Goal: Transaction & Acquisition: Purchase product/service

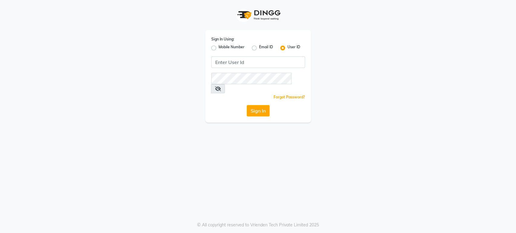
click at [219, 48] on label "Mobile Number" at bounding box center [232, 47] width 26 height 7
click at [219, 48] on input "Mobile Number" at bounding box center [221, 46] width 4 height 4
radio input "true"
radio input "false"
drag, startPoint x: 277, startPoint y: 57, endPoint x: 275, endPoint y: 64, distance: 7.2
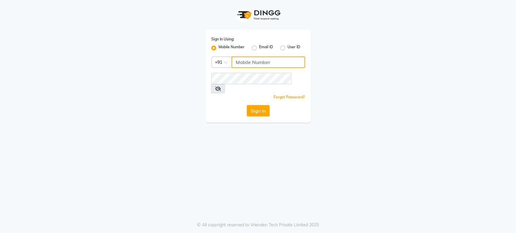
click at [277, 60] on input "Username" at bounding box center [268, 62] width 73 height 11
type input "9398674727"
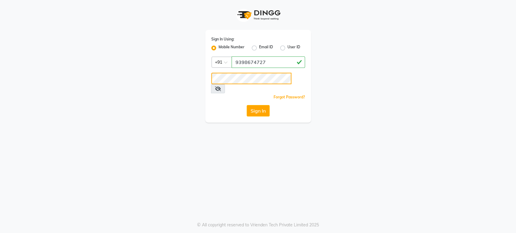
click at [247, 105] on button "Sign In" at bounding box center [258, 110] width 23 height 11
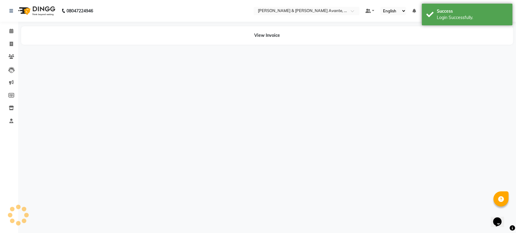
click at [145, 77] on div "08047224946 Select Location × [PERSON_NAME] & [PERSON_NAME] Avante, Kokapet Def…" at bounding box center [258, 116] width 516 height 233
click at [6, 43] on span at bounding box center [11, 44] width 11 height 7
select select "8778"
select select "service"
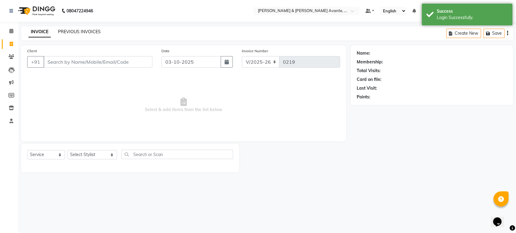
click at [78, 30] on link "PREVIOUS INVOICES" at bounding box center [79, 31] width 43 height 5
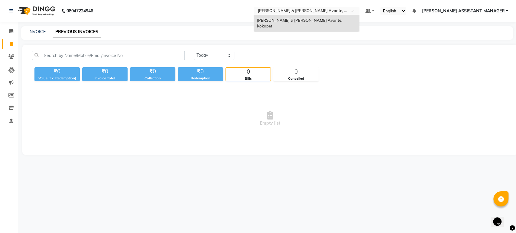
click at [344, 11] on input "text" at bounding box center [301, 11] width 88 height 6
click at [380, 34] on div "INVOICE PREVIOUS INVOICES" at bounding box center [263, 32] width 485 height 6
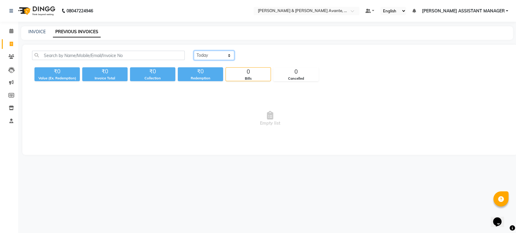
click at [205, 52] on select "[DATE] [DATE] Custom Range" at bounding box center [214, 55] width 41 height 9
click at [194, 51] on select "[DATE] [DATE] Custom Range" at bounding box center [214, 55] width 41 height 9
click at [206, 56] on select "[DATE] [DATE] Custom Range" at bounding box center [214, 55] width 41 height 9
click at [194, 51] on select "[DATE] [DATE] Custom Range" at bounding box center [214, 55] width 41 height 9
click at [208, 57] on select "[DATE] [DATE] Custom Range" at bounding box center [214, 55] width 41 height 9
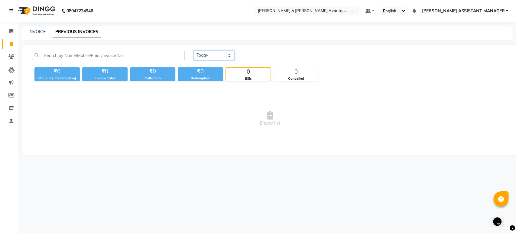
select select "range"
click at [194, 51] on select "[DATE] [DATE] Custom Range" at bounding box center [214, 55] width 41 height 9
click at [259, 57] on input "03-10-2025" at bounding box center [263, 55] width 42 height 8
select select "10"
select select "2025"
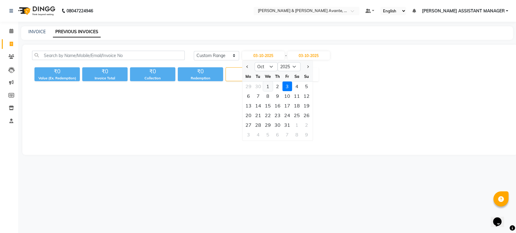
click at [266, 86] on div "1" at bounding box center [268, 87] width 10 height 10
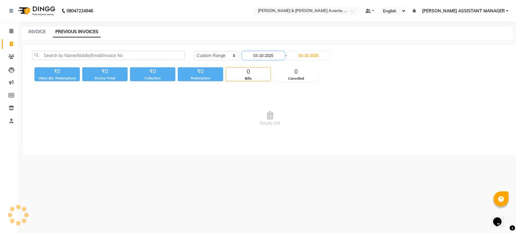
type input "01-10-2025"
click at [340, 86] on div "Today Yesterday Custom Range 01-10-2025 - 03-10-2025 ₹0 Value (Ex. Redemption) …" at bounding box center [269, 100] width 495 height 110
click at [313, 57] on input "03-10-2025" at bounding box center [309, 55] width 42 height 8
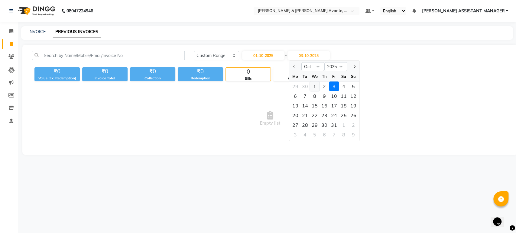
click at [310, 88] on div "1" at bounding box center [315, 87] width 10 height 10
type input "01-10-2025"
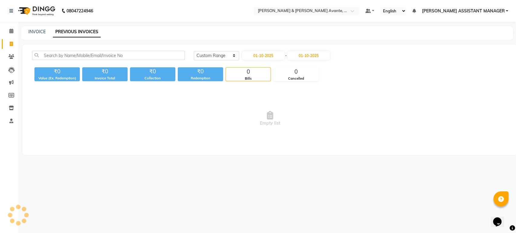
click at [361, 80] on div "₹0 Value (Ex. Redemption) ₹0 Invoice Total ₹0 Collection ₹0 Redemption 0 Bills …" at bounding box center [270, 73] width 476 height 16
click at [10, 110] on icon at bounding box center [11, 108] width 5 height 5
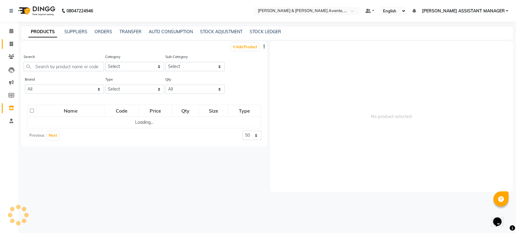
click at [11, 42] on icon at bounding box center [11, 44] width 3 height 5
select select "service"
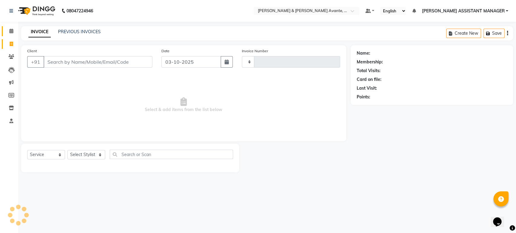
type input "0219"
select select "8778"
click at [11, 33] on icon at bounding box center [11, 31] width 4 height 5
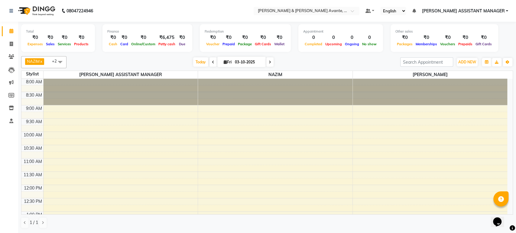
click at [108, 64] on div "Today Fri 03-10-2025" at bounding box center [234, 62] width 328 height 9
click at [8, 43] on span at bounding box center [11, 44] width 11 height 7
select select "8778"
select select "service"
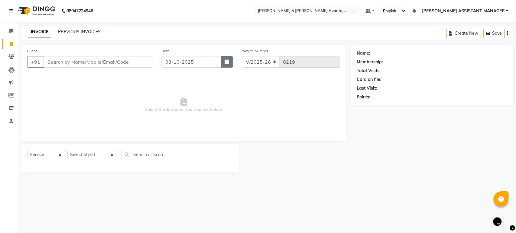
click at [232, 59] on button "button" at bounding box center [227, 61] width 12 height 11
select select "10"
select select "2025"
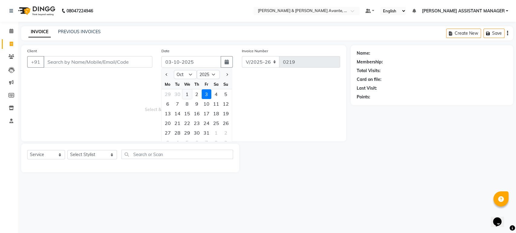
click at [184, 91] on div "1" at bounding box center [187, 95] width 10 height 10
type input "01-10-2025"
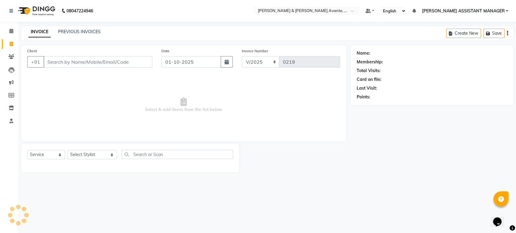
click at [240, 84] on span "Select & add items from the list below" at bounding box center [183, 105] width 313 height 60
click at [99, 154] on select "Select Stylist [PERSON_NAME] [PERSON_NAME] [PERSON_NAME] ASSISTANT MANAGER [PER…" at bounding box center [92, 154] width 50 height 9
select select "89831"
click at [67, 150] on select "Select Stylist [PERSON_NAME] [PERSON_NAME] [PERSON_NAME] ASSISTANT MANAGER [PER…" at bounding box center [92, 154] width 50 height 9
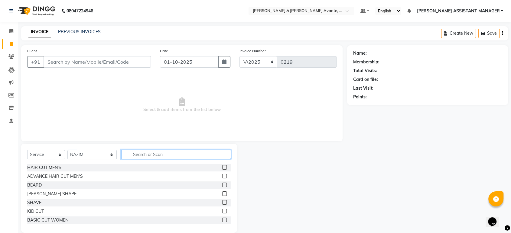
click at [135, 156] on input "text" at bounding box center [176, 154] width 110 height 9
click at [42, 169] on div "HAIR CUT MEN'S" at bounding box center [44, 168] width 34 height 6
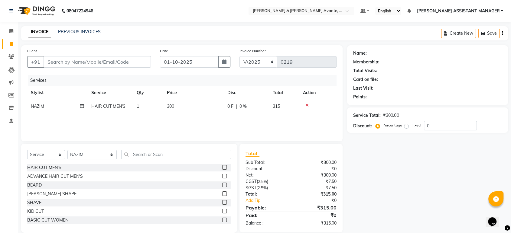
click at [308, 105] on icon at bounding box center [306, 105] width 3 height 4
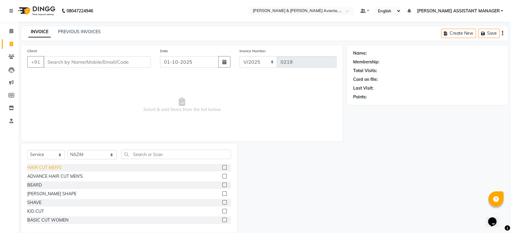
click at [51, 166] on div "HAIR CUT MEN'S" at bounding box center [44, 168] width 34 height 6
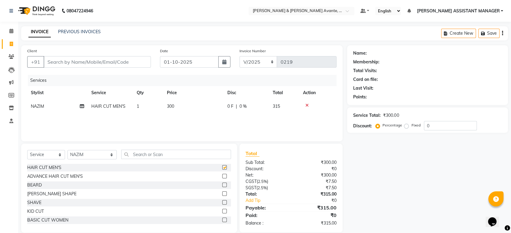
checkbox input "false"
click at [308, 104] on icon at bounding box center [306, 105] width 3 height 4
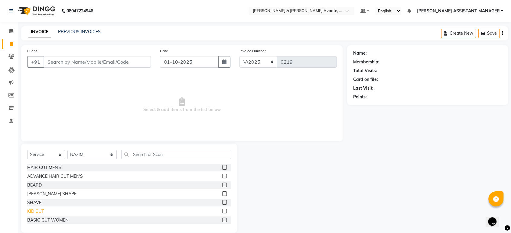
click at [41, 210] on div "KID CUT" at bounding box center [35, 212] width 17 height 6
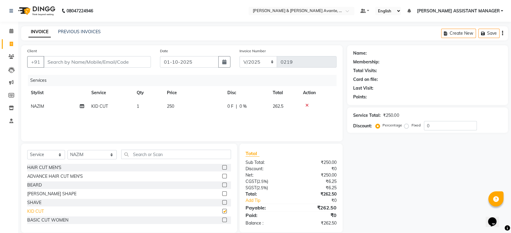
checkbox input "false"
click at [307, 105] on icon at bounding box center [306, 105] width 3 height 4
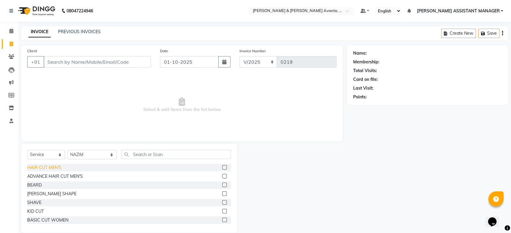
click at [57, 169] on div "HAIR CUT MEN'S" at bounding box center [44, 168] width 34 height 6
checkbox input "false"
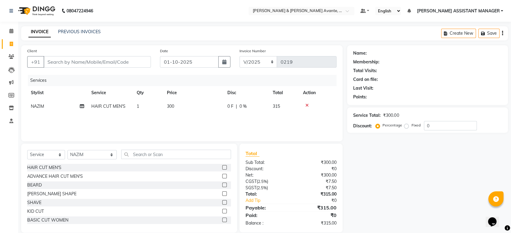
click at [190, 108] on td "300" at bounding box center [193, 107] width 60 height 14
select select "89831"
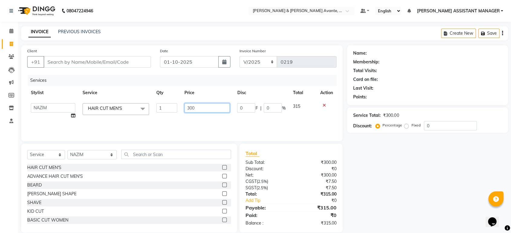
click at [190, 108] on input "300" at bounding box center [207, 107] width 46 height 9
type input "200"
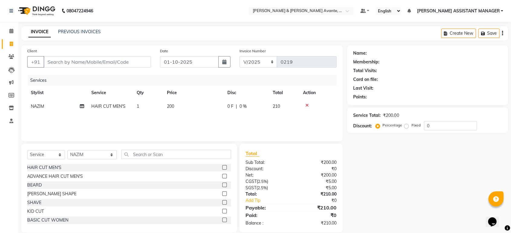
drag, startPoint x: 196, startPoint y: 123, endPoint x: 194, endPoint y: 135, distance: 12.6
click at [196, 124] on div "Services Stylist Service Qty Price Disc Total Action NAZIM HAIR CUT MEN'S 1 200…" at bounding box center [181, 105] width 309 height 60
click at [159, 157] on input "text" at bounding box center [176, 154] width 110 height 9
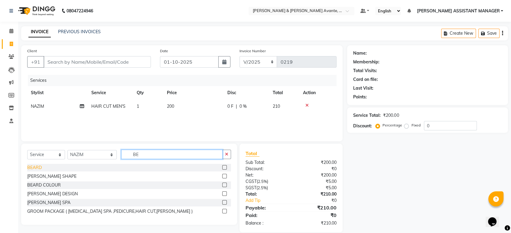
type input "BE"
click at [29, 166] on div "BEARD" at bounding box center [34, 168] width 15 height 6
checkbox input "false"
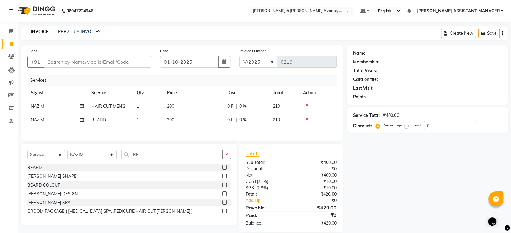
click at [210, 119] on td "200" at bounding box center [193, 120] width 60 height 14
select select "89831"
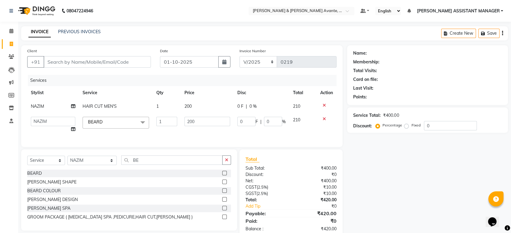
click at [210, 119] on input "200" at bounding box center [206, 121] width 45 height 9
type input "150"
click at [288, 77] on div "Services" at bounding box center [184, 80] width 313 height 11
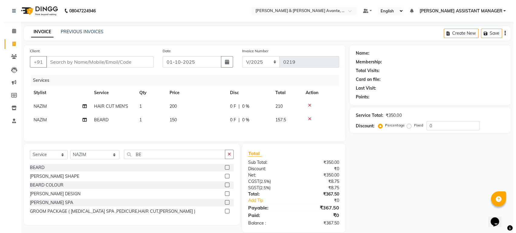
scroll to position [10, 0]
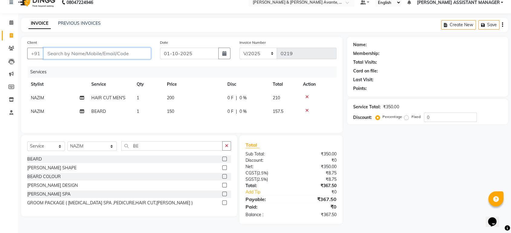
click at [126, 52] on input "Client" at bounding box center [97, 53] width 107 height 11
type input "9966079563"
click at [128, 54] on span "Add Client" at bounding box center [135, 54] width 24 height 6
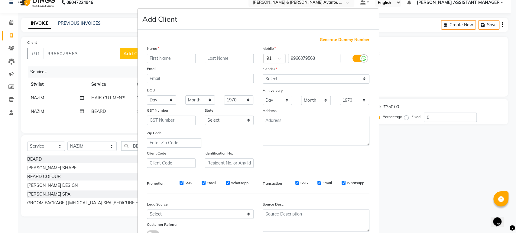
click at [183, 62] on input "text" at bounding box center [171, 58] width 49 height 9
click at [157, 57] on input "RAHENDRA" at bounding box center [171, 58] width 49 height 9
type input "RAJENDRA"
drag, startPoint x: 326, startPoint y: 79, endPoint x: 321, endPoint y: 82, distance: 6.2
click at [326, 79] on select "Select [DEMOGRAPHIC_DATA] [DEMOGRAPHIC_DATA] Other Prefer Not To Say" at bounding box center [316, 78] width 107 height 9
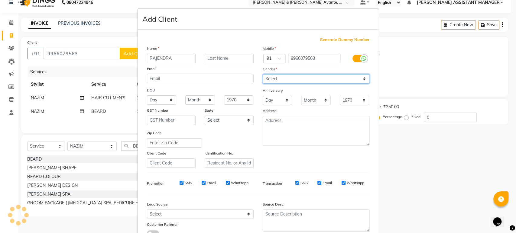
select select "[DEMOGRAPHIC_DATA]"
click at [263, 74] on select "Select [DEMOGRAPHIC_DATA] [DEMOGRAPHIC_DATA] Other Prefer Not To Say" at bounding box center [316, 78] width 107 height 9
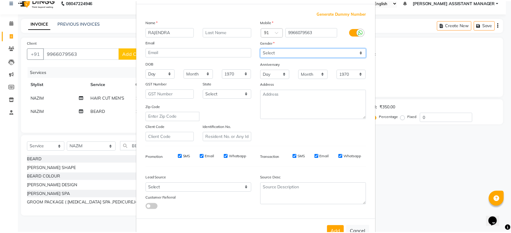
scroll to position [44, 0]
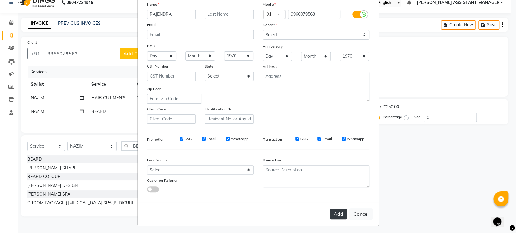
click at [334, 215] on button "Add" at bounding box center [338, 214] width 17 height 11
type input "99******63"
select select
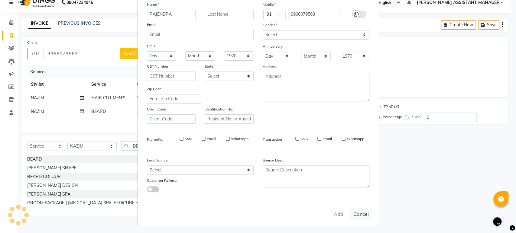
select select
checkbox input "false"
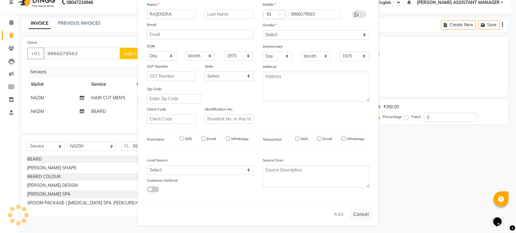
checkbox input "false"
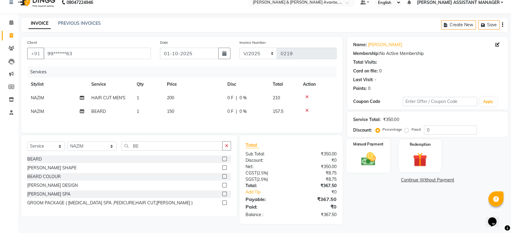
click at [361, 139] on div "Manual Payment" at bounding box center [369, 156] width 44 height 34
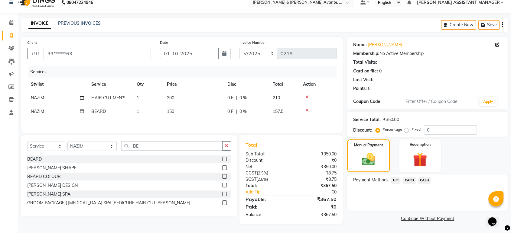
click at [397, 177] on span "UPI" at bounding box center [395, 180] width 9 height 7
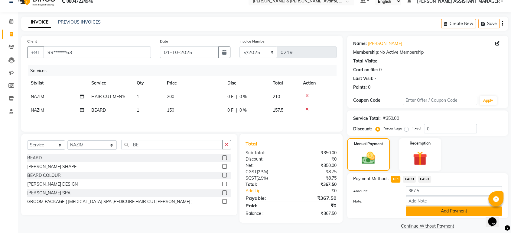
click at [426, 211] on button "Add Payment" at bounding box center [454, 211] width 96 height 9
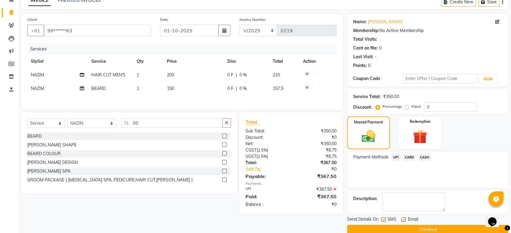
scroll to position [41, 0]
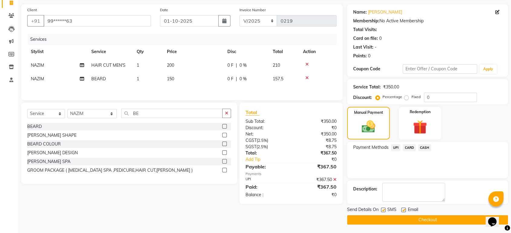
drag, startPoint x: 402, startPoint y: 223, endPoint x: 388, endPoint y: 223, distance: 13.3
click at [395, 223] on button "Checkout" at bounding box center [427, 220] width 161 height 9
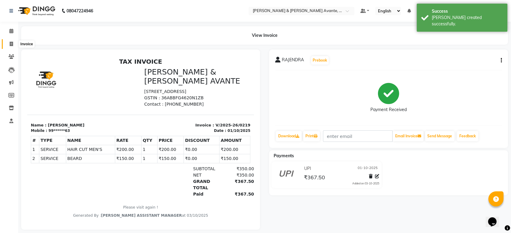
click at [7, 45] on span at bounding box center [11, 44] width 11 height 7
select select "service"
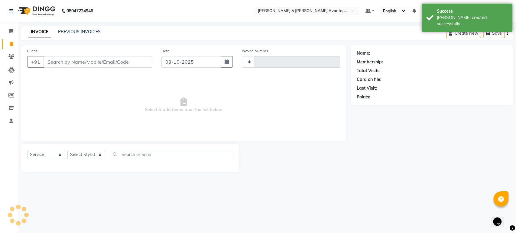
type input "0220"
select select "8778"
click at [225, 60] on icon "button" at bounding box center [227, 62] width 4 height 5
select select "10"
select select "2025"
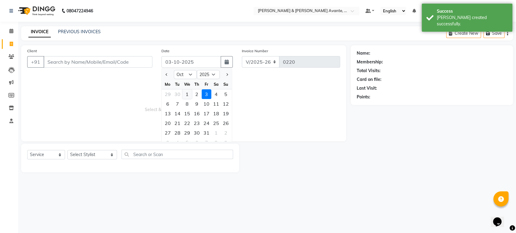
click at [186, 92] on div "1" at bounding box center [187, 95] width 10 height 10
type input "01-10-2025"
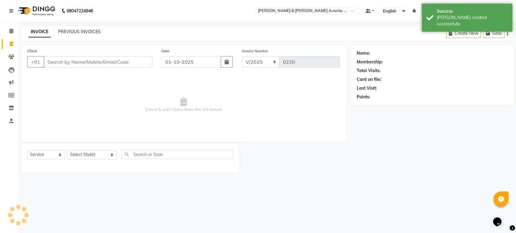
click at [247, 84] on span "Select & add items from the list below" at bounding box center [183, 105] width 313 height 60
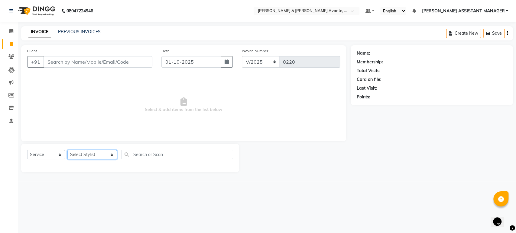
click at [74, 156] on select "Select Stylist [PERSON_NAME] [PERSON_NAME] [PERSON_NAME] ASSISTANT MANAGER [PER…" at bounding box center [92, 154] width 50 height 9
select select "89831"
click at [67, 150] on select "Select Stylist [PERSON_NAME] [PERSON_NAME] [PERSON_NAME] ASSISTANT MANAGER [PER…" at bounding box center [92, 154] width 50 height 9
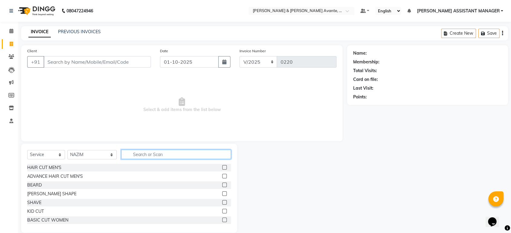
click at [158, 153] on input "text" at bounding box center [176, 154] width 110 height 9
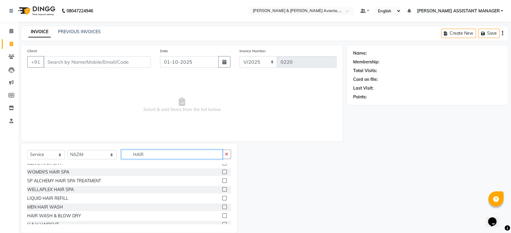
scroll to position [101, 0]
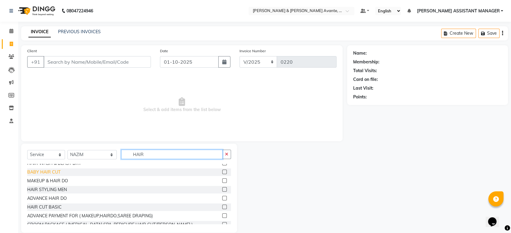
type input "HAIR"
click at [55, 174] on div "BABY HAIR CUT" at bounding box center [43, 172] width 33 height 6
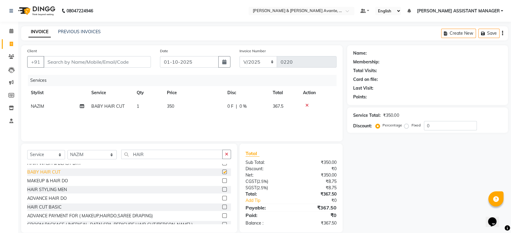
checkbox input "false"
click at [307, 106] on icon at bounding box center [306, 105] width 3 height 4
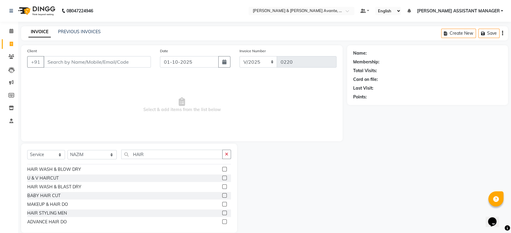
scroll to position [67, 0]
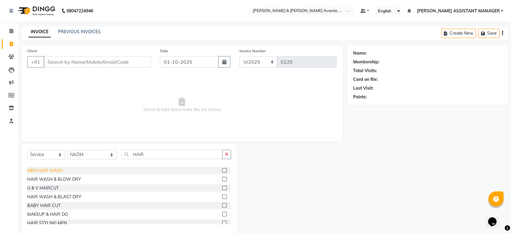
click at [59, 171] on div "MEN HAIR WASH" at bounding box center [45, 171] width 36 height 6
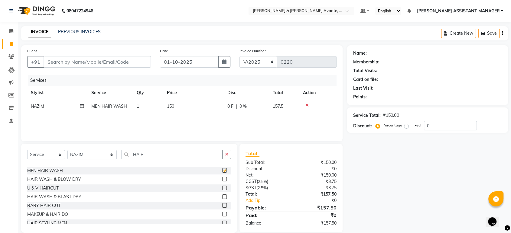
checkbox input "false"
click at [306, 104] on icon at bounding box center [306, 105] width 3 height 4
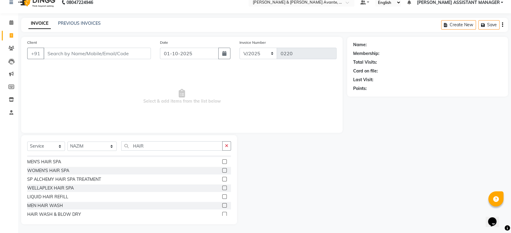
scroll to position [34, 0]
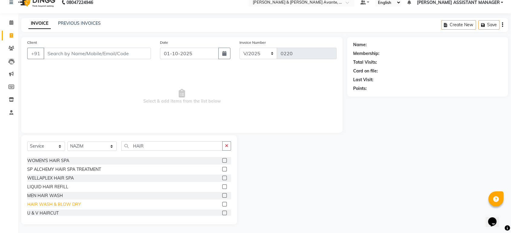
click at [68, 202] on div "HAIR WASH & BLOW DRY" at bounding box center [54, 205] width 54 height 6
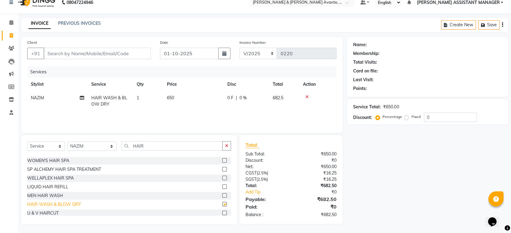
checkbox input "false"
click at [307, 96] on icon at bounding box center [306, 97] width 3 height 4
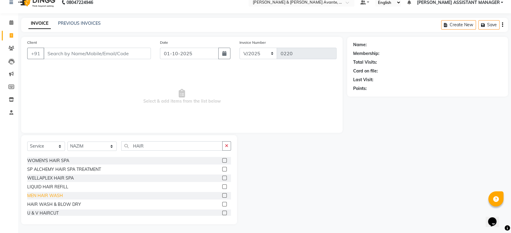
scroll to position [67, 0]
click at [47, 214] on div "HAIR STYLING MEN" at bounding box center [47, 215] width 40 height 6
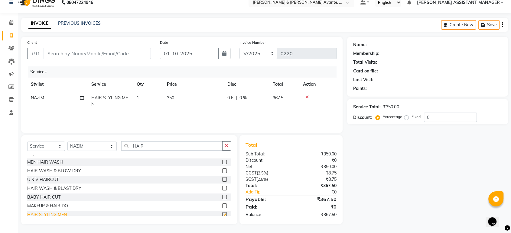
checkbox input "false"
click at [308, 96] on icon at bounding box center [306, 97] width 3 height 4
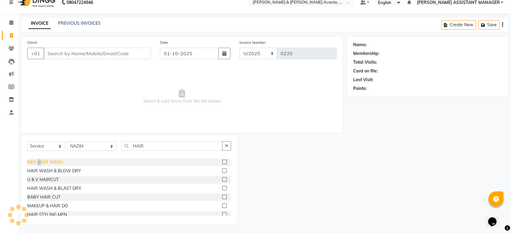
click at [39, 160] on div "MEN HAIR WASH" at bounding box center [45, 162] width 36 height 6
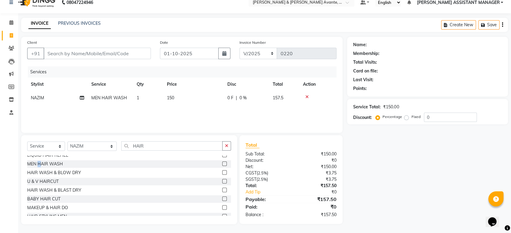
checkbox input "false"
click at [224, 145] on button "button" at bounding box center [226, 146] width 9 height 9
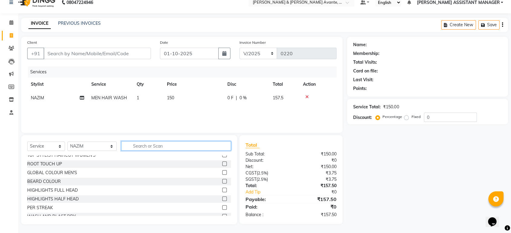
scroll to position [249, 0]
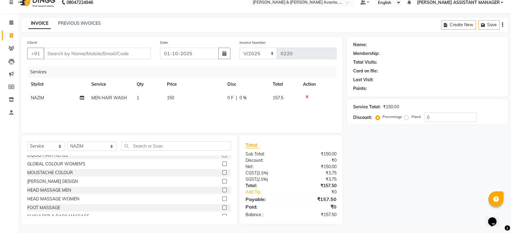
click at [201, 97] on td "150" at bounding box center [193, 98] width 60 height 14
select select "89831"
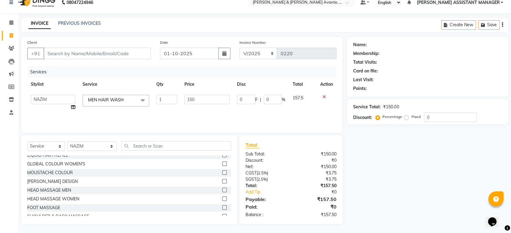
click at [201, 97] on input "150" at bounding box center [207, 99] width 46 height 9
type input "300"
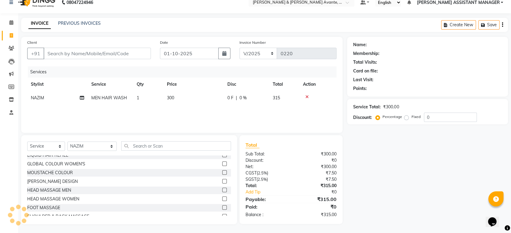
click at [248, 74] on div "Services" at bounding box center [184, 72] width 313 height 11
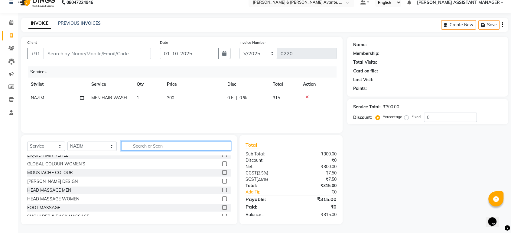
click at [140, 144] on input "text" at bounding box center [176, 146] width 110 height 9
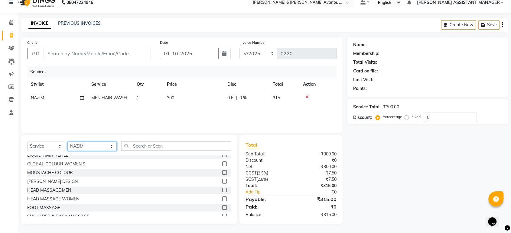
select select "89832"
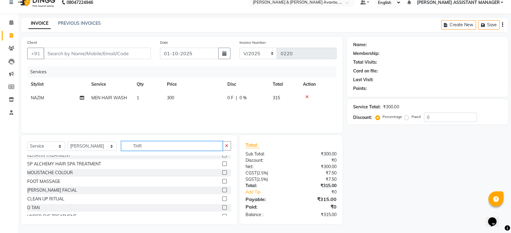
scroll to position [8, 0]
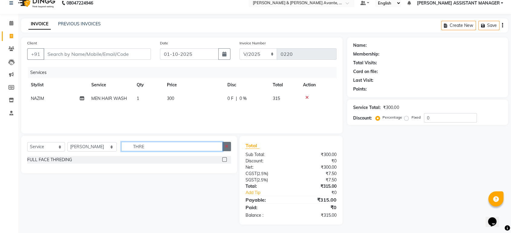
type input "THRE"
click at [229, 148] on button "button" at bounding box center [226, 146] width 9 height 9
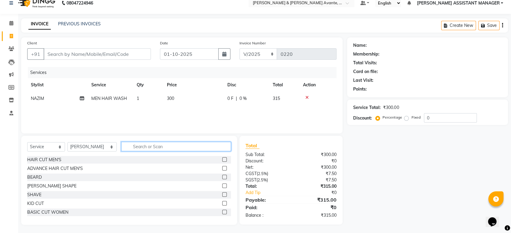
click at [217, 148] on input "text" at bounding box center [176, 146] width 110 height 9
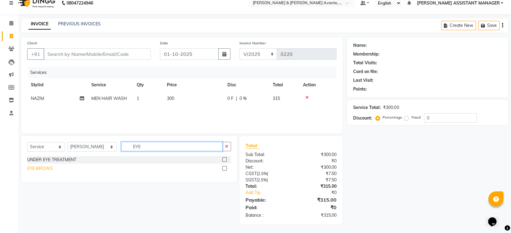
type input "EYE"
click at [34, 170] on div "EYE BROWS" at bounding box center [40, 169] width 26 height 6
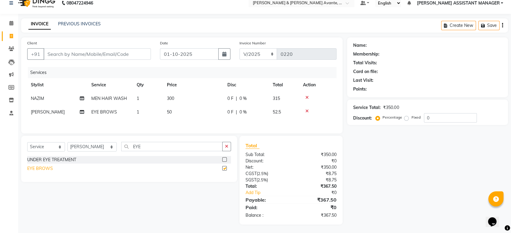
checkbox input "false"
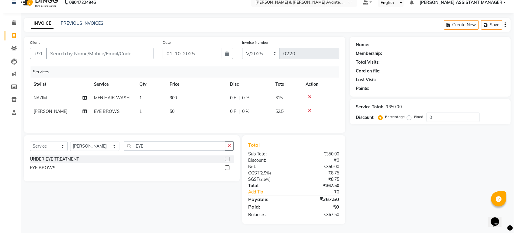
scroll to position [10, 0]
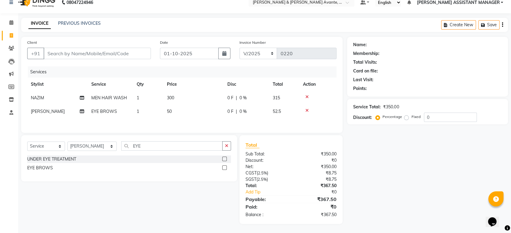
click at [125, 60] on div "Client +91" at bounding box center [89, 51] width 133 height 25
click at [126, 55] on input "Client" at bounding box center [97, 53] width 107 height 11
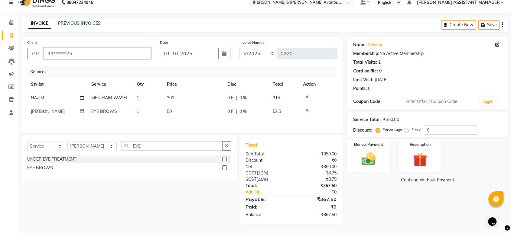
click at [126, 55] on input "99******25" at bounding box center [97, 53] width 107 height 11
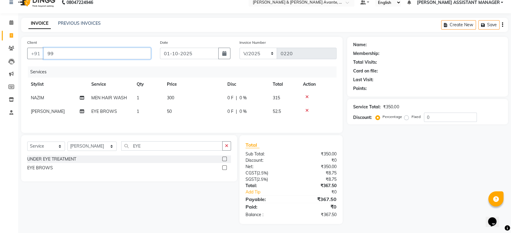
type input "9"
type input "8639207547"
click at [138, 44] on div "Client +91 8639207547 Add Client" at bounding box center [89, 51] width 133 height 25
click at [138, 51] on span "Add Client" at bounding box center [135, 54] width 24 height 6
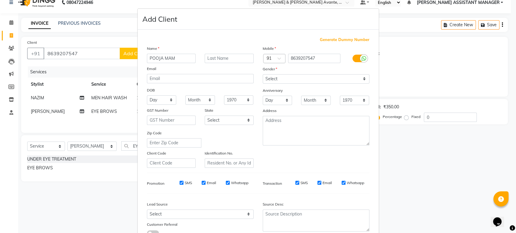
type input "POOJA MAM"
click at [290, 83] on select "Select [DEMOGRAPHIC_DATA] [DEMOGRAPHIC_DATA] Other Prefer Not To Say" at bounding box center [316, 78] width 107 height 9
select select "[DEMOGRAPHIC_DATA]"
click at [263, 74] on select "Select [DEMOGRAPHIC_DATA] [DEMOGRAPHIC_DATA] Other Prefer Not To Say" at bounding box center [316, 78] width 107 height 9
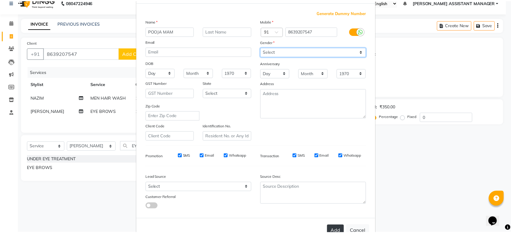
scroll to position [44, 0]
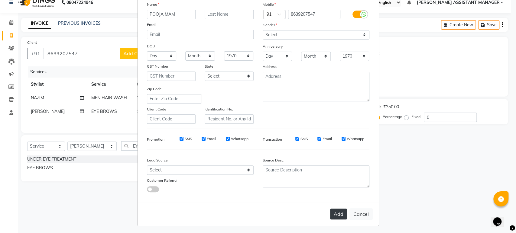
click at [332, 218] on button "Add" at bounding box center [338, 214] width 17 height 11
type input "86******47"
select select
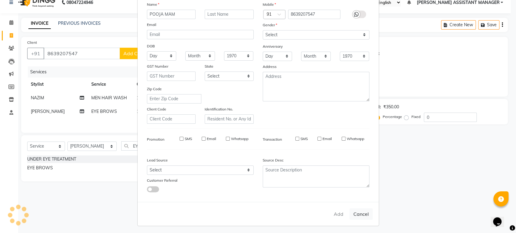
select select
checkbox input "false"
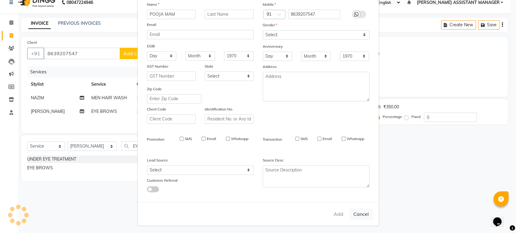
checkbox input "false"
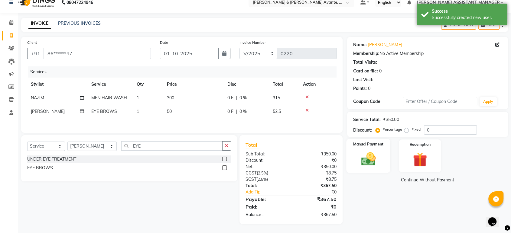
drag, startPoint x: 378, startPoint y: 159, endPoint x: 372, endPoint y: 167, distance: 9.7
click at [377, 159] on img at bounding box center [369, 159] width 24 height 17
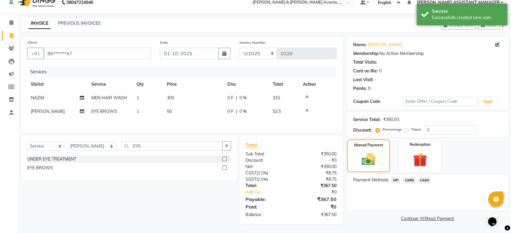
click at [393, 183] on div "UPI" at bounding box center [395, 181] width 12 height 8
click at [394, 180] on span "UPI" at bounding box center [395, 180] width 9 height 7
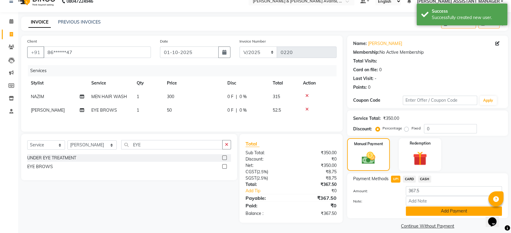
click at [450, 213] on button "Add Payment" at bounding box center [454, 211] width 96 height 9
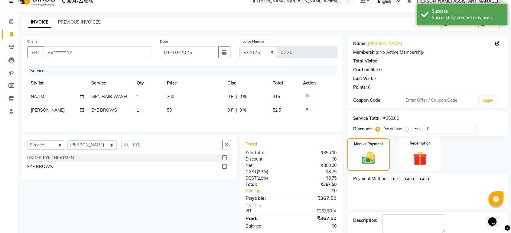
scroll to position [41, 0]
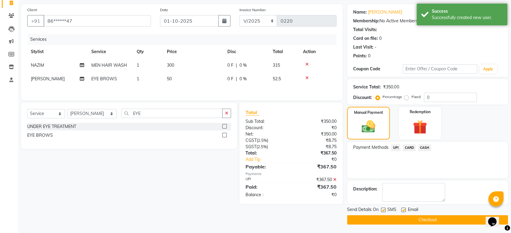
click at [400, 216] on button "Checkout" at bounding box center [427, 220] width 161 height 9
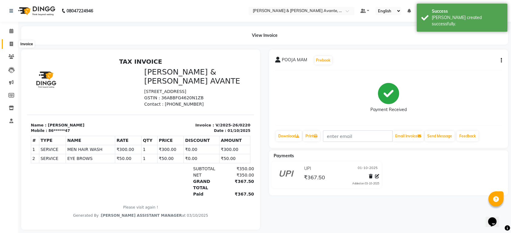
click at [14, 43] on span at bounding box center [11, 44] width 11 height 7
select select "service"
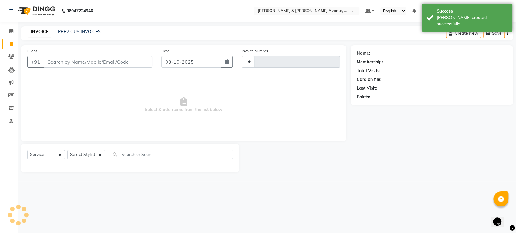
type input "0221"
select select "8778"
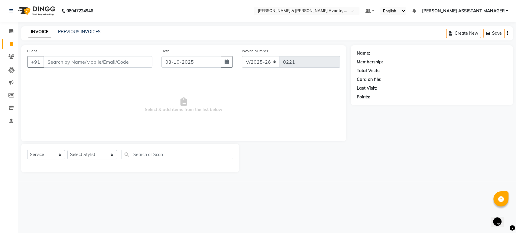
click at [99, 35] on div "INVOICE PREVIOUS INVOICES" at bounding box center [64, 32] width 87 height 7
click at [94, 32] on link "PREVIOUS INVOICES" at bounding box center [79, 31] width 43 height 5
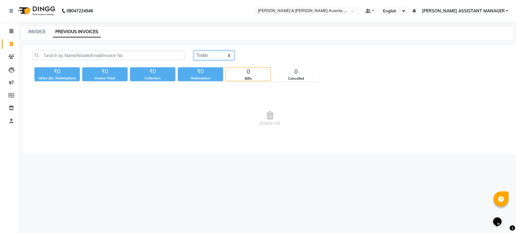
drag, startPoint x: 221, startPoint y: 53, endPoint x: 223, endPoint y: 60, distance: 6.5
click at [221, 53] on select "[DATE] [DATE] Custom Range" at bounding box center [214, 55] width 41 height 9
select select "range"
click at [194, 51] on select "[DATE] [DATE] Custom Range" at bounding box center [214, 55] width 41 height 9
click at [266, 56] on input "03-10-2025" at bounding box center [263, 55] width 42 height 8
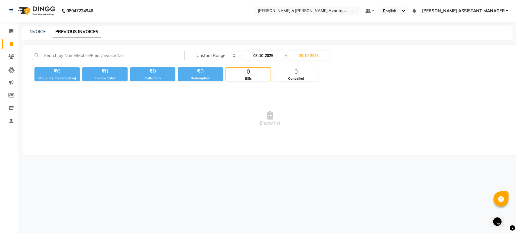
select select "10"
select select "2025"
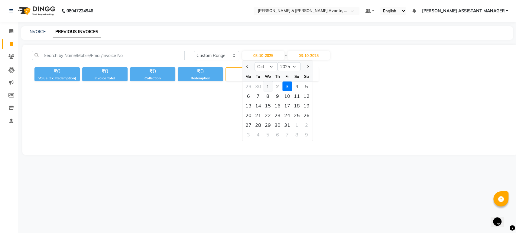
click at [271, 84] on div "1" at bounding box center [268, 87] width 10 height 10
type input "01-10-2025"
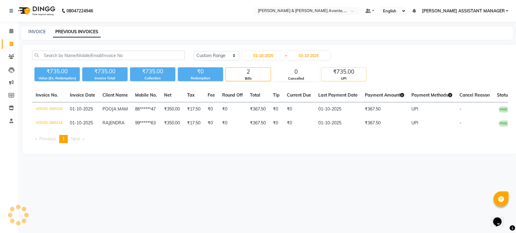
click at [344, 77] on div "UPI" at bounding box center [343, 78] width 45 height 5
click at [32, 31] on link "INVOICE" at bounding box center [36, 31] width 17 height 5
select select "8778"
select select "service"
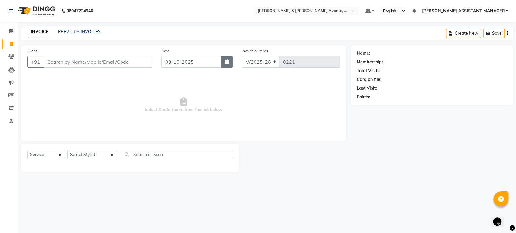
click at [226, 61] on icon "button" at bounding box center [227, 62] width 4 height 5
select select "10"
select select "2025"
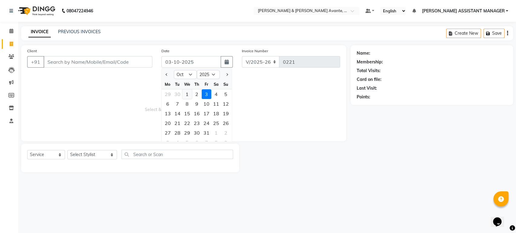
click at [187, 91] on div "1" at bounding box center [187, 95] width 10 height 10
type input "01-10-2025"
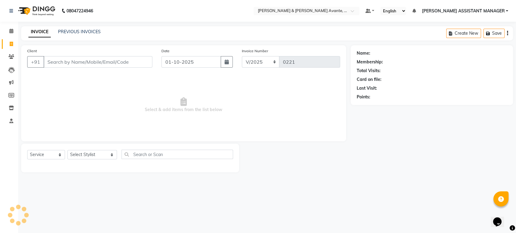
click at [266, 90] on span "Select & add items from the list below" at bounding box center [183, 105] width 313 height 60
click at [92, 31] on link "PREVIOUS INVOICES" at bounding box center [79, 31] width 43 height 5
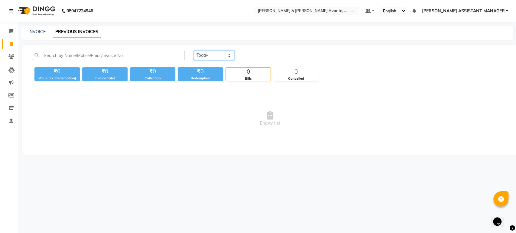
click at [197, 55] on select "[DATE] [DATE] Custom Range" at bounding box center [214, 55] width 41 height 9
select select "range"
click at [194, 51] on select "[DATE] [DATE] Custom Range" at bounding box center [214, 55] width 41 height 9
click at [253, 52] on input "03-10-2025" at bounding box center [263, 55] width 42 height 8
select select "10"
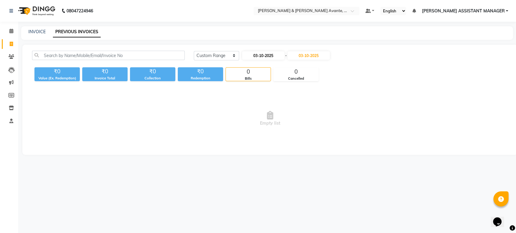
select select "2025"
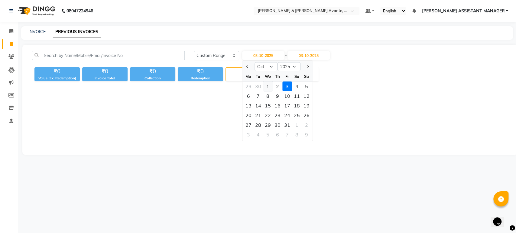
click at [266, 86] on div "1" at bounding box center [268, 87] width 10 height 10
type input "01-10-2025"
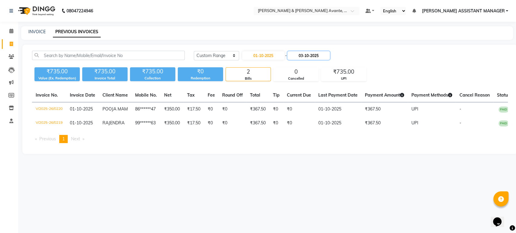
click at [306, 58] on input "03-10-2025" at bounding box center [309, 55] width 42 height 8
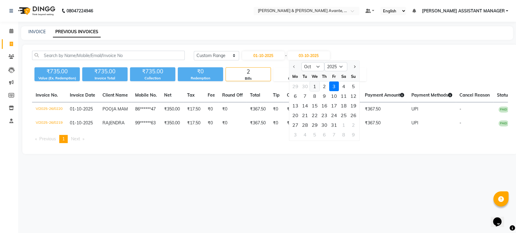
click at [310, 87] on div "1" at bounding box center [315, 87] width 10 height 10
type input "01-10-2025"
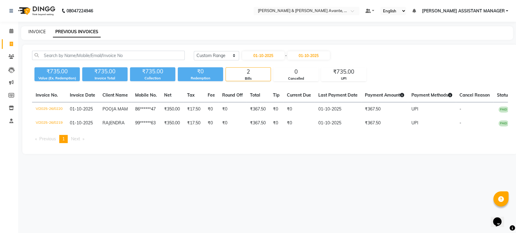
click at [39, 29] on link "INVOICE" at bounding box center [36, 31] width 17 height 5
select select "service"
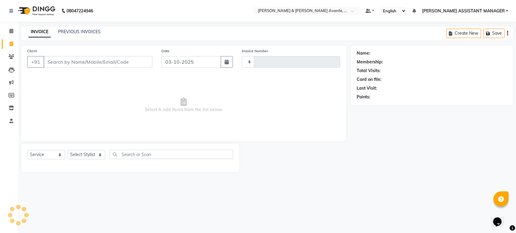
type input "0221"
select select "8778"
click at [82, 153] on select "Select Stylist [PERSON_NAME] [PERSON_NAME] [PERSON_NAME] ASSISTANT MANAGER [PER…" at bounding box center [92, 154] width 50 height 9
select select "89831"
click at [67, 150] on select "Select Stylist [PERSON_NAME] [PERSON_NAME] [PERSON_NAME] ASSISTANT MANAGER [PER…" at bounding box center [92, 154] width 50 height 9
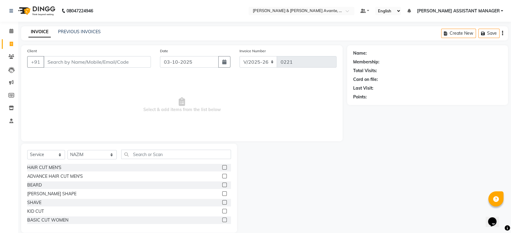
click at [168, 161] on div "Select Service Product Membership Package Voucher Prepaid Gift Card Select Styl…" at bounding box center [129, 157] width 204 height 14
click at [34, 213] on div "KID CUT" at bounding box center [35, 212] width 17 height 6
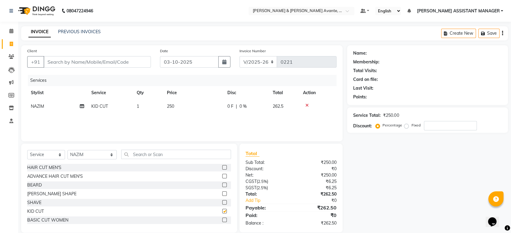
checkbox input "false"
click at [205, 109] on td "250" at bounding box center [193, 107] width 60 height 14
select select "89831"
click at [205, 109] on input "250" at bounding box center [207, 107] width 46 height 9
type input "120"
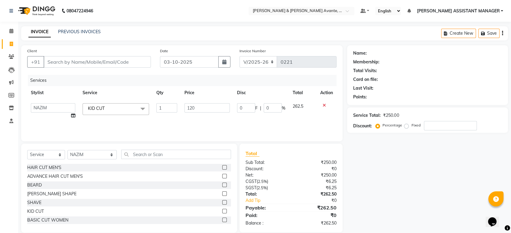
click at [256, 79] on div "Services" at bounding box center [184, 80] width 313 height 11
click at [119, 55] on div "Client +91" at bounding box center [89, 60] width 133 height 25
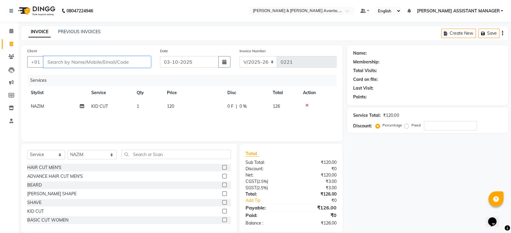
click at [116, 59] on input "Client" at bounding box center [97, 61] width 107 height 11
type input "P"
type input "0"
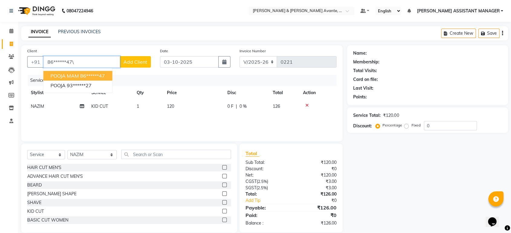
type input "86******47\"
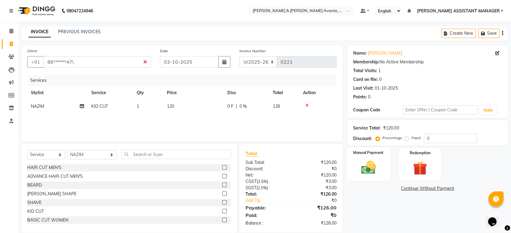
click at [370, 158] on div "Manual Payment" at bounding box center [369, 165] width 44 height 34
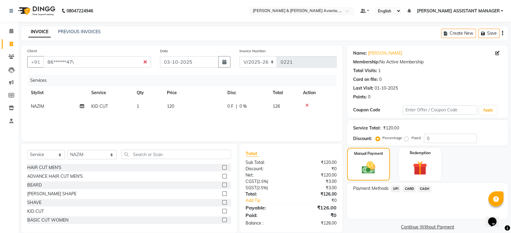
click at [397, 190] on span "UPI" at bounding box center [395, 189] width 9 height 7
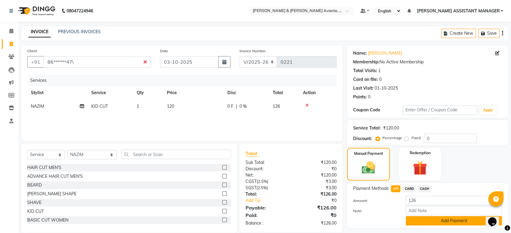
click at [430, 221] on button "Add Payment" at bounding box center [454, 221] width 96 height 9
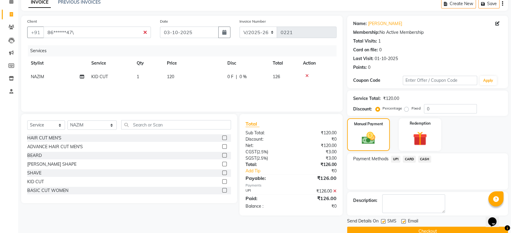
scroll to position [41, 0]
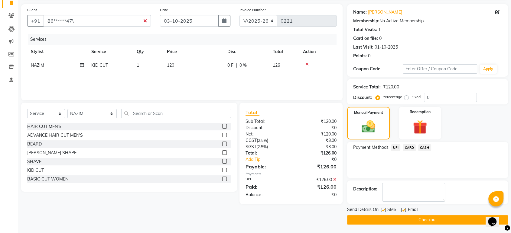
click at [434, 217] on button "Checkout" at bounding box center [427, 220] width 161 height 9
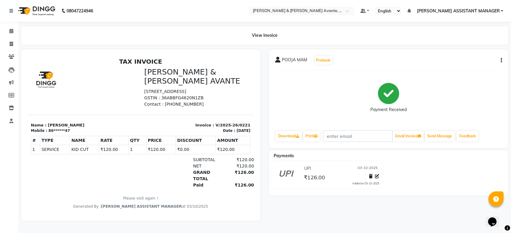
scroll to position [5, 0]
click at [499, 60] on button "button" at bounding box center [500, 60] width 4 height 6
click at [468, 74] on div "Edit Invoice" at bounding box center [470, 72] width 41 height 8
select select "service"
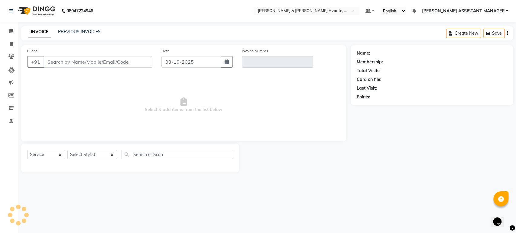
type input "86******47"
type input "V/2025-26/0221"
select select "select"
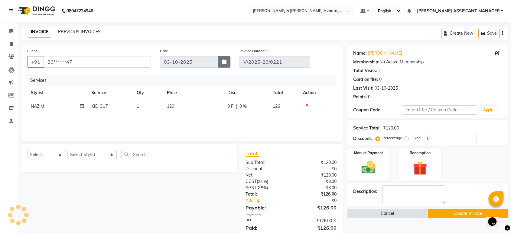
click at [226, 63] on icon "button" at bounding box center [224, 62] width 4 height 5
select select "10"
select select "2025"
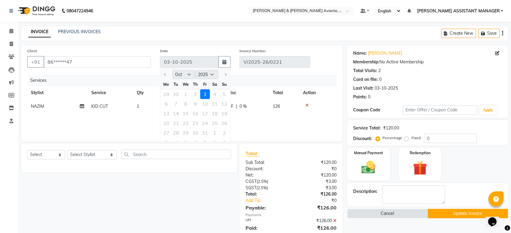
click at [194, 92] on div "29 30 1 2 3 4 5" at bounding box center [195, 95] width 70 height 10
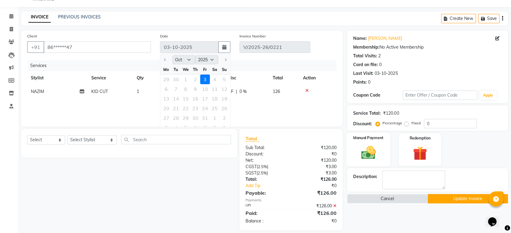
scroll to position [21, 0]
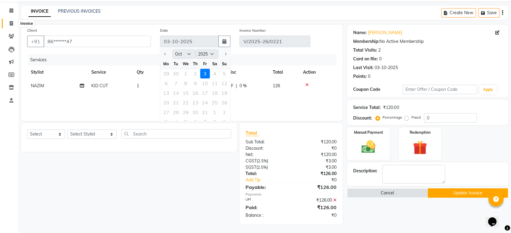
click at [7, 22] on span at bounding box center [11, 23] width 11 height 7
select select "service"
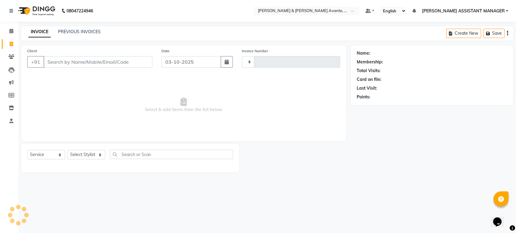
type input "0222"
select select "8778"
click at [98, 29] on div "PREVIOUS INVOICES" at bounding box center [79, 32] width 43 height 6
click at [88, 33] on link "PREVIOUS INVOICES" at bounding box center [79, 31] width 43 height 5
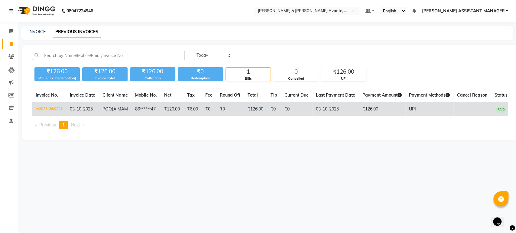
click at [230, 109] on td "₹0" at bounding box center [230, 110] width 28 height 14
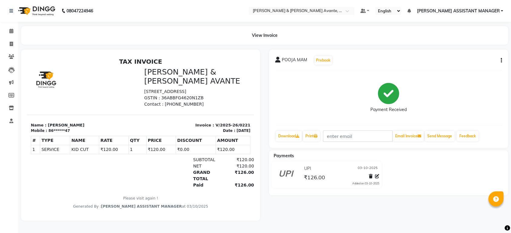
click at [506, 57] on div "POOJA MAM Prebook Payment Received Download Print Email Invoice Send Message Fe…" at bounding box center [388, 99] width 239 height 99
click at [501, 60] on icon "button" at bounding box center [501, 60] width 1 height 0
click at [472, 48] on div "Cancel Invoice" at bounding box center [470, 49] width 41 height 8
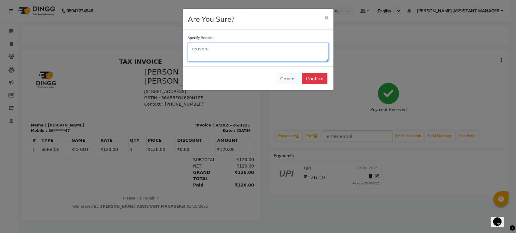
click at [221, 48] on textarea at bounding box center [258, 52] width 141 height 19
type textarea "W"
type textarea "BILLED ON WRONG DATE"
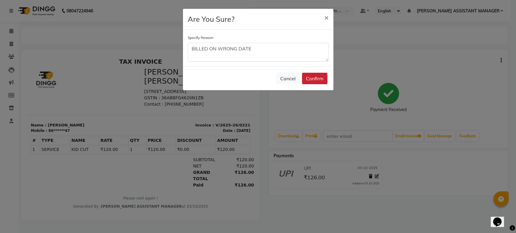
click at [309, 77] on button "Confirm" at bounding box center [314, 78] width 25 height 11
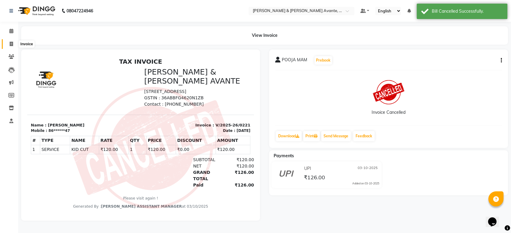
click at [7, 47] on span at bounding box center [11, 44] width 11 height 7
select select "8778"
select select "service"
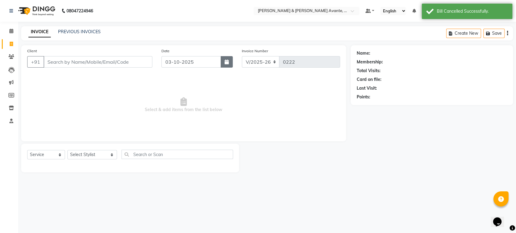
click at [225, 61] on icon "button" at bounding box center [227, 62] width 4 height 5
select select "10"
select select "2025"
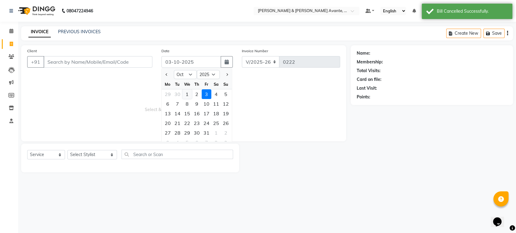
click at [184, 90] on div "1" at bounding box center [187, 95] width 10 height 10
type input "01-10-2025"
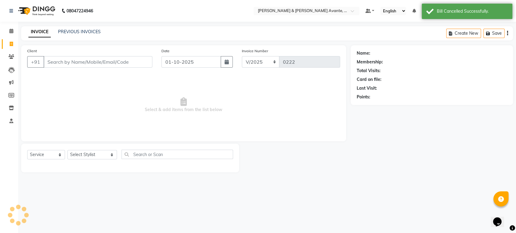
click at [328, 92] on span "Select & add items from the list below" at bounding box center [183, 105] width 313 height 60
click at [95, 152] on select "Select Stylist [PERSON_NAME] [PERSON_NAME] [PERSON_NAME] ASSISTANT MANAGER [PER…" at bounding box center [92, 154] width 50 height 9
select select "89831"
click at [67, 150] on select "Select Stylist [PERSON_NAME] [PERSON_NAME] [PERSON_NAME] ASSISTANT MANAGER [PER…" at bounding box center [92, 154] width 50 height 9
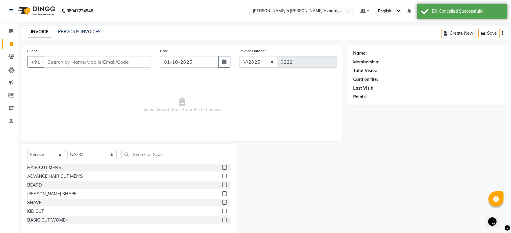
click at [135, 160] on div "Select Service Product Membership Package Voucher Prepaid Gift Card Select Styl…" at bounding box center [129, 157] width 204 height 14
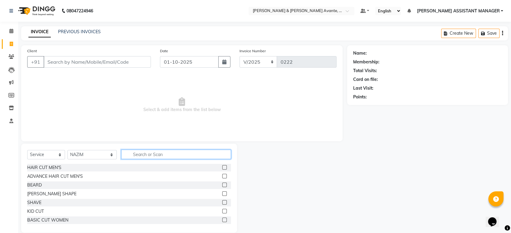
click at [153, 154] on input "text" at bounding box center [176, 154] width 110 height 9
click at [36, 212] on div "KID CUT" at bounding box center [35, 212] width 17 height 6
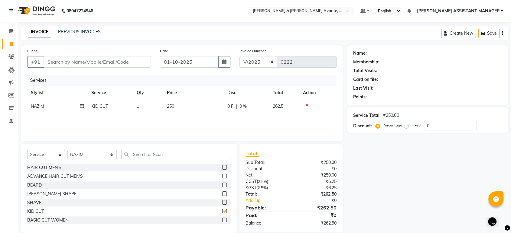
checkbox input "false"
click at [206, 106] on td "250" at bounding box center [193, 107] width 60 height 14
select select "89831"
click at [206, 106] on input "250" at bounding box center [207, 107] width 46 height 9
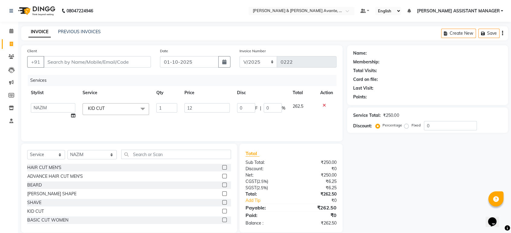
type input "120"
click at [264, 84] on div "Services" at bounding box center [184, 80] width 313 height 11
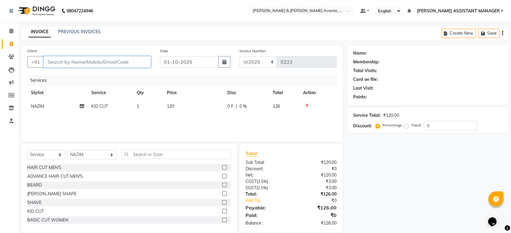
click at [117, 60] on input "Client" at bounding box center [97, 61] width 107 height 11
type input "P"
type input "8688497982"
click at [136, 60] on span "Add Client" at bounding box center [135, 62] width 24 height 6
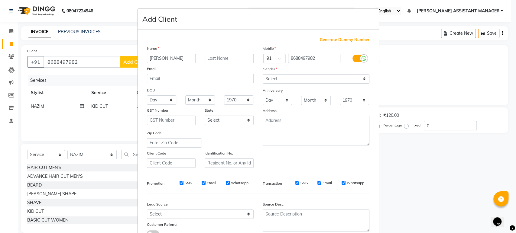
type input "[PERSON_NAME]"
drag, startPoint x: 280, startPoint y: 77, endPoint x: 274, endPoint y: 83, distance: 8.2
click at [280, 77] on select "Select [DEMOGRAPHIC_DATA] [DEMOGRAPHIC_DATA] Other Prefer Not To Say" at bounding box center [316, 78] width 107 height 9
select select "[DEMOGRAPHIC_DATA]"
click at [263, 74] on select "Select [DEMOGRAPHIC_DATA] [DEMOGRAPHIC_DATA] Other Prefer Not To Say" at bounding box center [316, 78] width 107 height 9
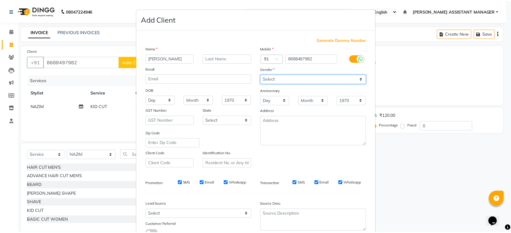
scroll to position [44, 0]
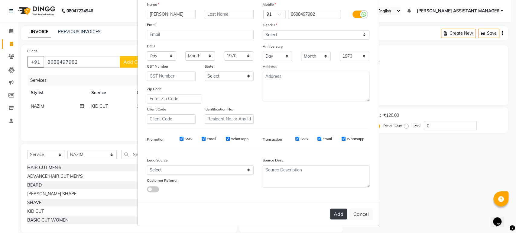
click at [334, 210] on button "Add" at bounding box center [338, 214] width 17 height 11
type input "86******82"
select select
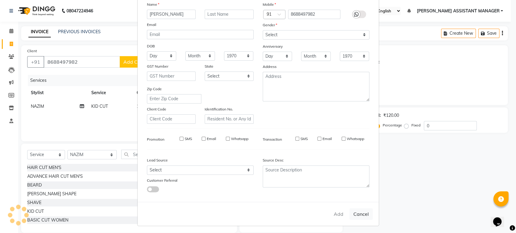
select select
checkbox input "false"
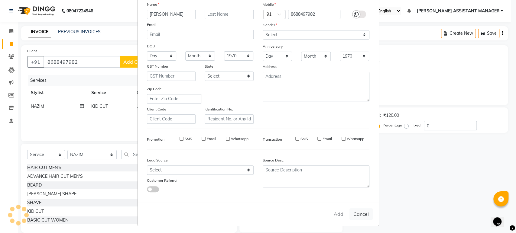
checkbox input "false"
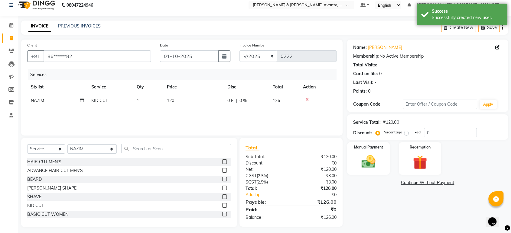
scroll to position [8, 0]
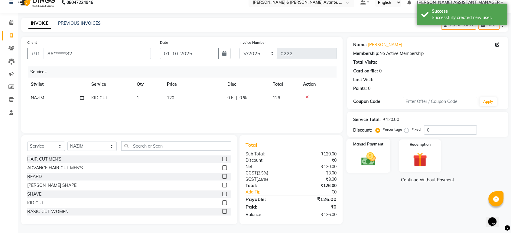
click at [379, 161] on img at bounding box center [369, 159] width 24 height 17
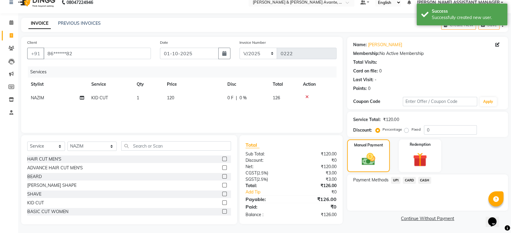
click at [395, 182] on span "UPI" at bounding box center [395, 180] width 9 height 7
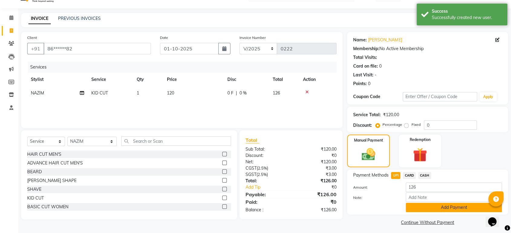
scroll to position [16, 0]
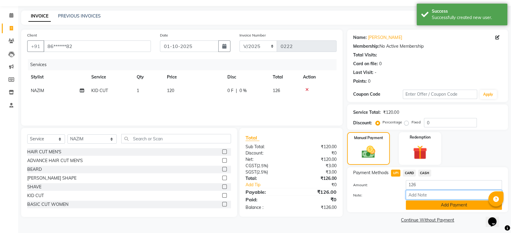
click at [459, 200] on div "Amount: 126 Note: Add Payment" at bounding box center [427, 196] width 149 height 30
click at [460, 204] on button "Add Payment" at bounding box center [454, 205] width 96 height 9
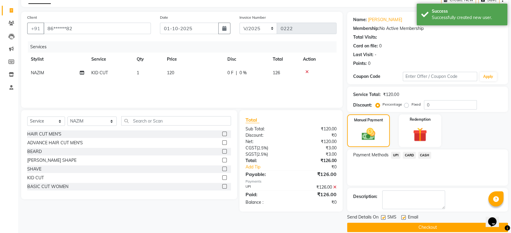
scroll to position [41, 0]
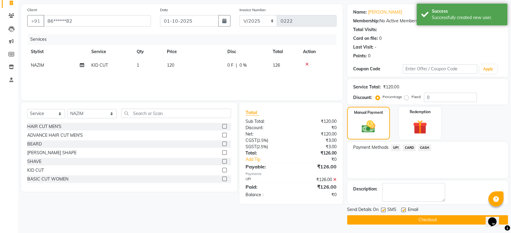
click at [444, 224] on button "Checkout" at bounding box center [427, 220] width 161 height 9
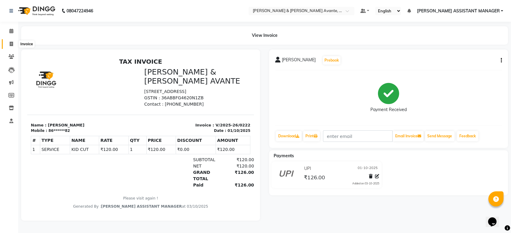
click at [15, 45] on span at bounding box center [11, 44] width 11 height 7
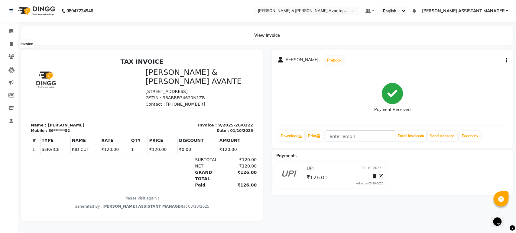
select select "8778"
select select "service"
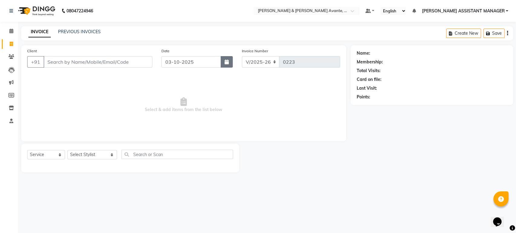
click at [222, 64] on button "button" at bounding box center [227, 61] width 12 height 11
select select "10"
select select "2025"
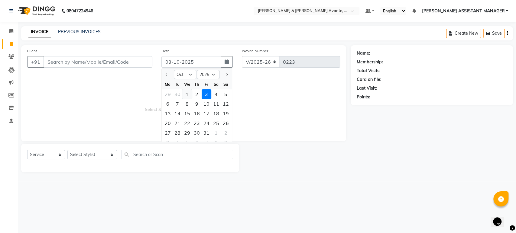
click at [187, 93] on div "1" at bounding box center [187, 95] width 10 height 10
type input "01-10-2025"
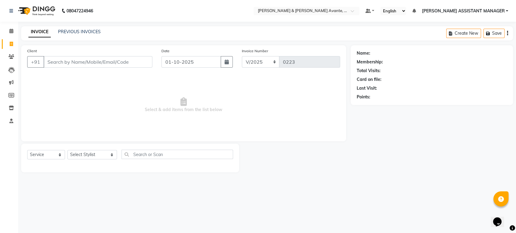
click at [237, 92] on span "Select & add items from the list below" at bounding box center [183, 105] width 313 height 60
click at [87, 155] on select "Select Stylist [PERSON_NAME] [PERSON_NAME] [PERSON_NAME] ASSISTANT MANAGER [PER…" at bounding box center [92, 154] width 50 height 9
select select "89832"
click at [67, 150] on select "Select Stylist [PERSON_NAME] [PERSON_NAME] [PERSON_NAME] ASSISTANT MANAGER [PER…" at bounding box center [92, 154] width 50 height 9
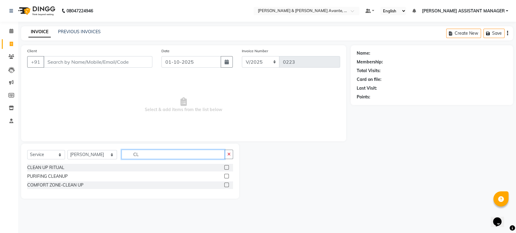
type input "CL"
click at [65, 167] on div "CLEAN UP RITUAL" at bounding box center [130, 168] width 206 height 8
click at [61, 167] on div "CLEAN UP RITUAL" at bounding box center [45, 168] width 37 height 6
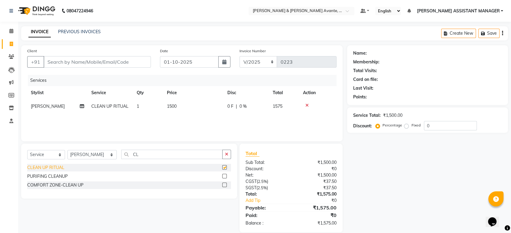
checkbox input "false"
click at [228, 149] on div "Select Service Product Membership Package Voucher Prepaid Gift Card Select Styl…" at bounding box center [129, 171] width 216 height 55
click at [221, 154] on input "CL" at bounding box center [171, 154] width 101 height 9
click at [233, 151] on div "Select Service Product Membership Package Voucher Prepaid Gift Card Select Styl…" at bounding box center [129, 171] width 216 height 55
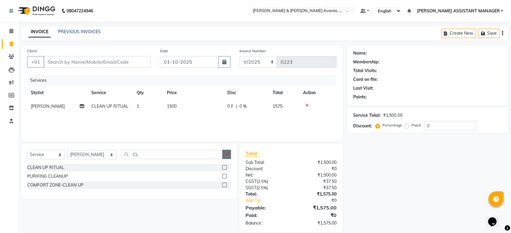
click at [230, 155] on button "button" at bounding box center [226, 154] width 9 height 9
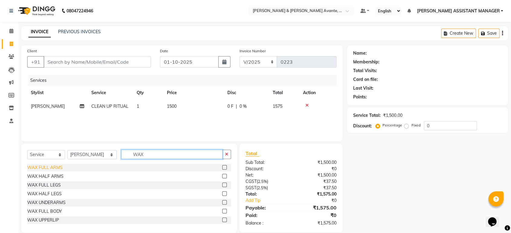
type input "WAX"
click at [55, 167] on div "WAX FULL ARMS" at bounding box center [44, 168] width 35 height 6
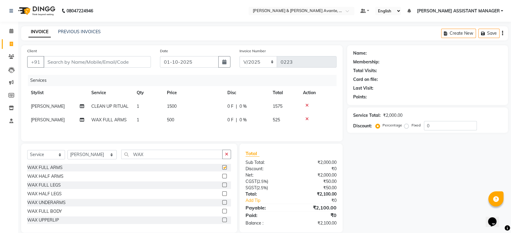
checkbox input "false"
click at [57, 195] on div "WAX HALF LEGS" at bounding box center [44, 194] width 34 height 6
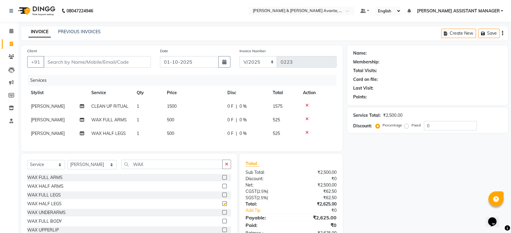
checkbox input "false"
click at [57, 216] on div "WAX UNDERARMS" at bounding box center [46, 213] width 38 height 6
checkbox input "false"
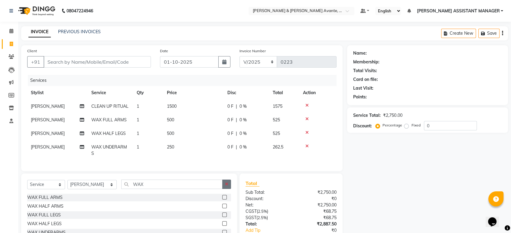
click at [225, 187] on icon "button" at bounding box center [226, 184] width 3 height 4
click at [206, 189] on input "text" at bounding box center [176, 184] width 110 height 9
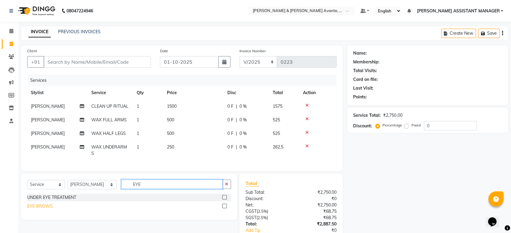
type input "EYE"
drag, startPoint x: 49, startPoint y: 214, endPoint x: 140, endPoint y: 191, distance: 94.0
click at [49, 210] on div "EYE BROWS" at bounding box center [40, 207] width 26 height 6
checkbox input "false"
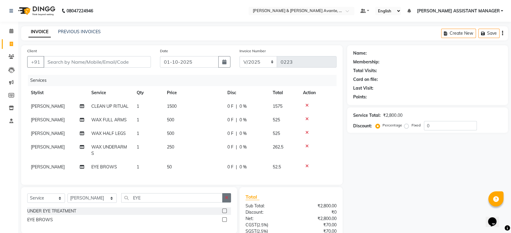
click at [228, 200] on button "button" at bounding box center [226, 198] width 9 height 9
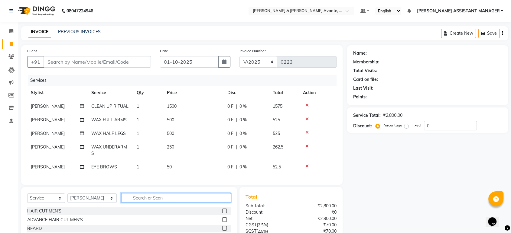
click at [200, 203] on input "text" at bounding box center [176, 198] width 110 height 9
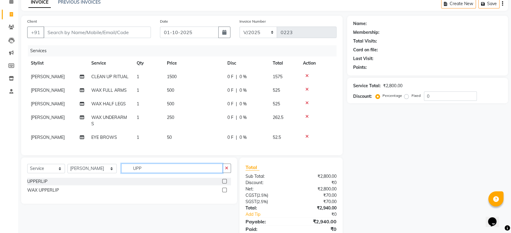
scroll to position [57, 0]
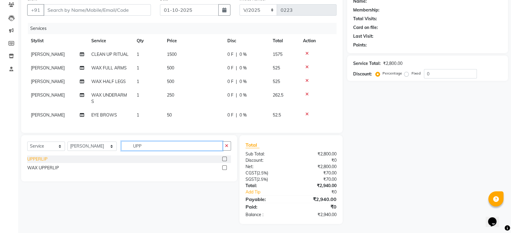
type input "UPP"
click at [40, 161] on div "UPPERLIP" at bounding box center [37, 159] width 20 height 6
checkbox input "false"
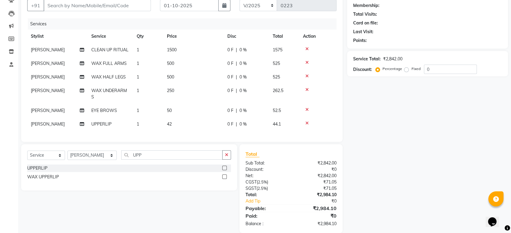
click at [224, 165] on div "Select Service Product Membership Package Voucher Prepaid Gift Card Select Styl…" at bounding box center [129, 158] width 204 height 14
click at [224, 160] on button "button" at bounding box center [226, 155] width 9 height 9
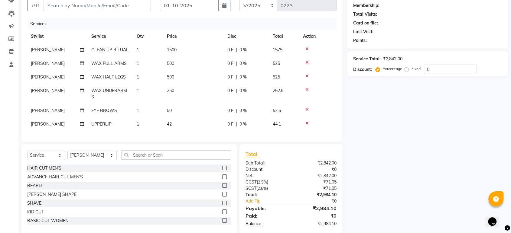
click at [182, 126] on td "42" at bounding box center [193, 125] width 60 height 14
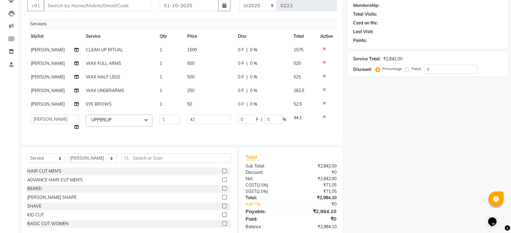
click at [184, 126] on td "42" at bounding box center [209, 122] width 51 height 23
click at [194, 122] on input "42" at bounding box center [208, 119] width 43 height 9
type input "50"
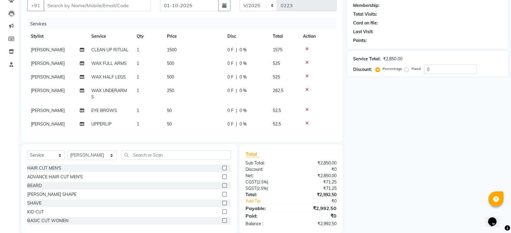
click at [233, 133] on div "Services Stylist Service Qty Price Disc Total Action [PERSON_NAME] CLEAN UP RIT…" at bounding box center [181, 77] width 309 height 118
click at [187, 64] on td "500" at bounding box center [193, 64] width 60 height 14
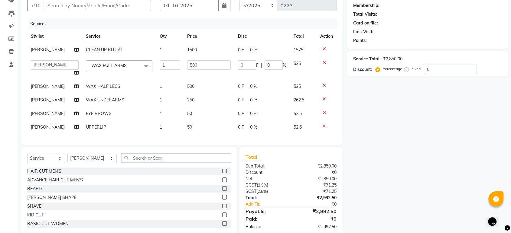
click at [187, 64] on input "500" at bounding box center [208, 64] width 43 height 9
type input "240"
click at [218, 80] on td "500" at bounding box center [209, 87] width 51 height 14
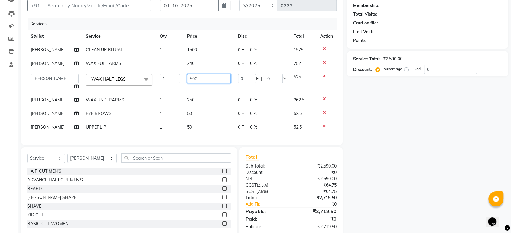
click at [218, 80] on input "500" at bounding box center [208, 78] width 43 height 9
type input "240"
click at [403, 165] on div "Name: Membership: Total Visits: Card on file: Last Visit: Points: Service Total…" at bounding box center [429, 113] width 165 height 248
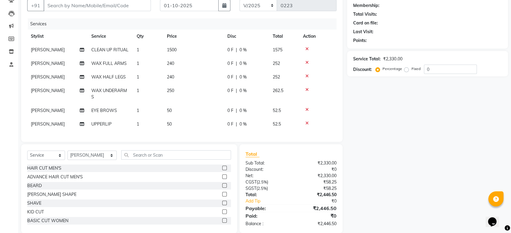
click at [196, 43] on td "1500" at bounding box center [193, 50] width 60 height 14
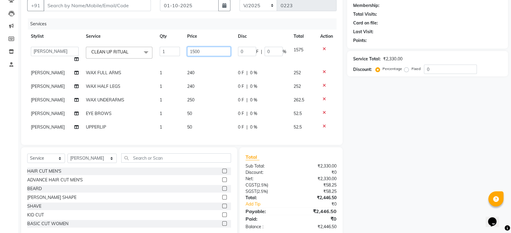
click at [221, 49] on input "1500" at bounding box center [208, 51] width 43 height 9
click at [221, 50] on input "1500" at bounding box center [208, 51] width 43 height 9
click at [220, 50] on input "1500" at bounding box center [208, 51] width 43 height 9
type input "900"
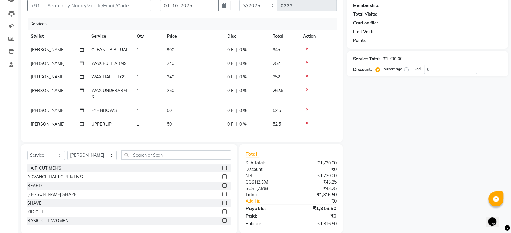
click at [346, 132] on div "Client +91 Date [DATE] Invoice Number V/2025 V/[PHONE_NUMBER] Services Stylist …" at bounding box center [182, 111] width 331 height 245
click at [198, 90] on td "250" at bounding box center [193, 94] width 60 height 20
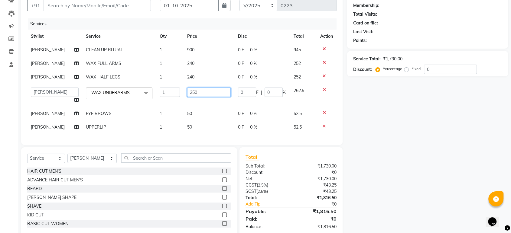
click at [198, 90] on input "250" at bounding box center [208, 92] width 43 height 9
type input "70"
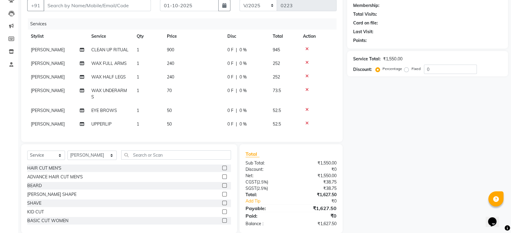
click at [368, 120] on div "Name: Membership: Total Visits: Card on file: Last Visit: Points: Service Total…" at bounding box center [429, 111] width 165 height 245
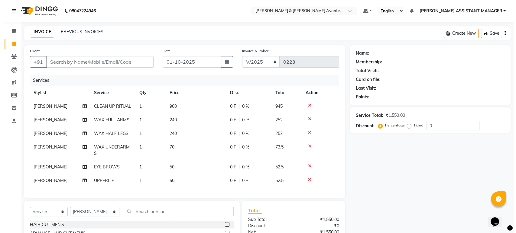
scroll to position [0, 0]
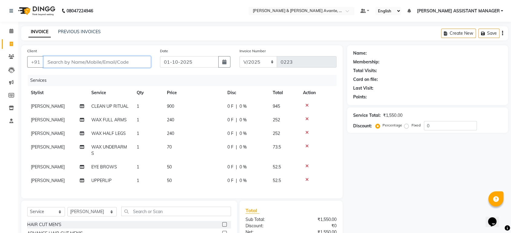
click at [100, 64] on input "Client" at bounding box center [97, 61] width 107 height 11
type input "9866825577"
click at [138, 57] on button "Add Client" at bounding box center [135, 61] width 31 height 11
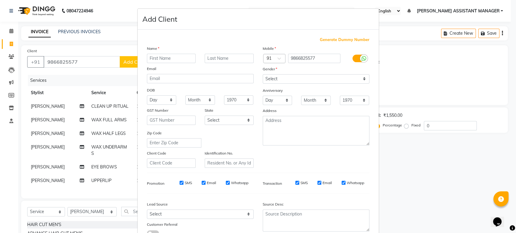
click at [152, 57] on input "text" at bounding box center [171, 58] width 49 height 9
type input "NEHA"
click at [274, 81] on select "Select [DEMOGRAPHIC_DATA] [DEMOGRAPHIC_DATA] Other Prefer Not To Say" at bounding box center [316, 78] width 107 height 9
select select "[DEMOGRAPHIC_DATA]"
click at [263, 74] on select "Select [DEMOGRAPHIC_DATA] [DEMOGRAPHIC_DATA] Other Prefer Not To Say" at bounding box center [316, 78] width 107 height 9
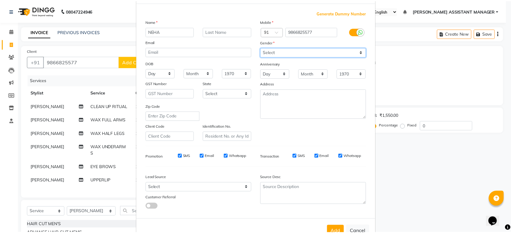
scroll to position [44, 0]
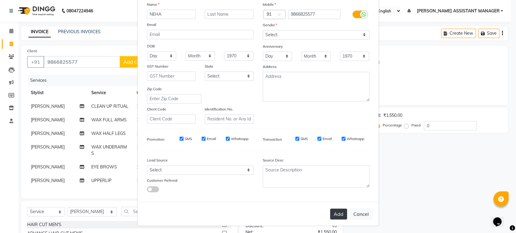
click at [336, 209] on button "Add" at bounding box center [338, 214] width 17 height 11
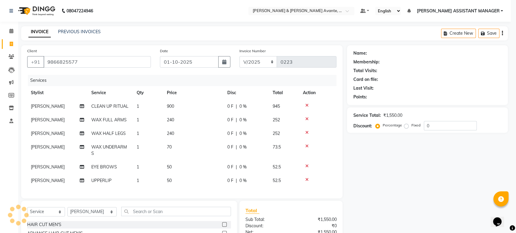
type input "98******77"
select select
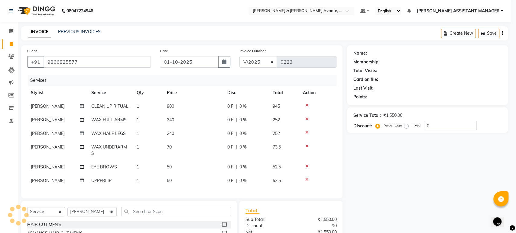
select select
checkbox input "false"
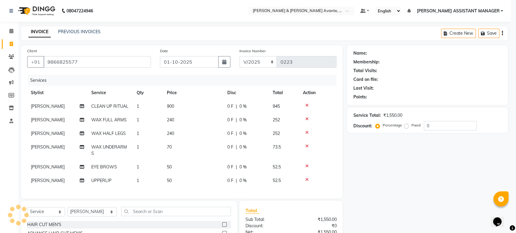
checkbox input "false"
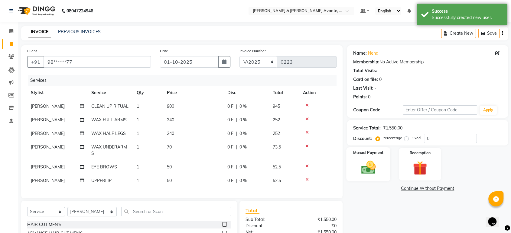
click at [370, 159] on img at bounding box center [369, 167] width 24 height 17
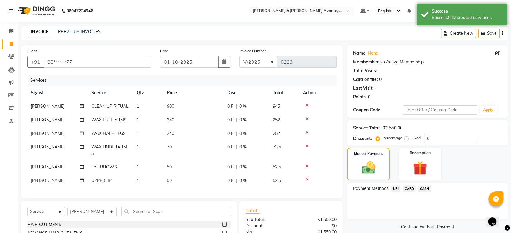
click at [396, 188] on span "UPI" at bounding box center [395, 189] width 9 height 7
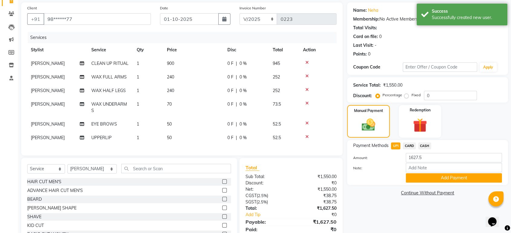
scroll to position [70, 0]
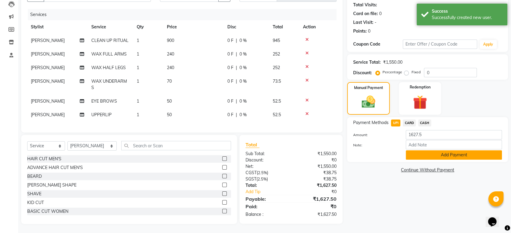
click at [445, 151] on button "Add Payment" at bounding box center [454, 155] width 96 height 9
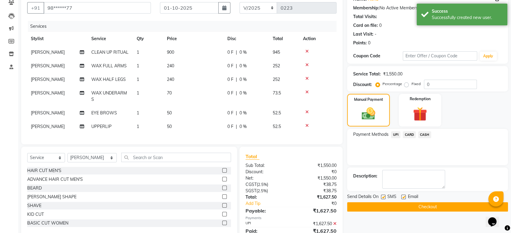
scroll to position [83, 0]
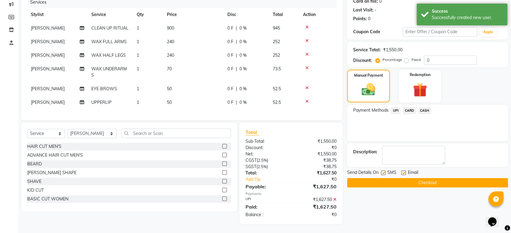
click at [442, 182] on button "Checkout" at bounding box center [427, 182] width 161 height 9
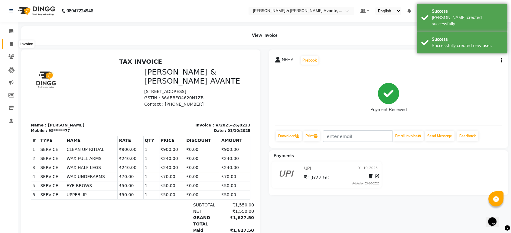
click at [12, 43] on icon at bounding box center [11, 44] width 3 height 5
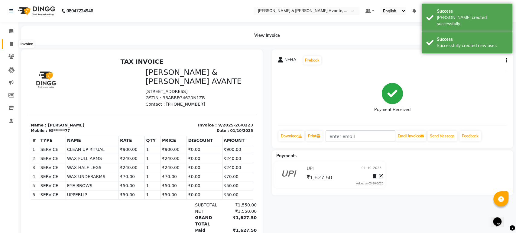
select select "8778"
select select "service"
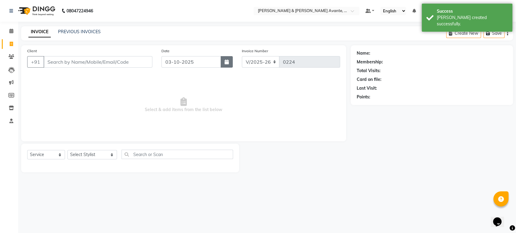
click at [225, 63] on icon "button" at bounding box center [227, 62] width 4 height 5
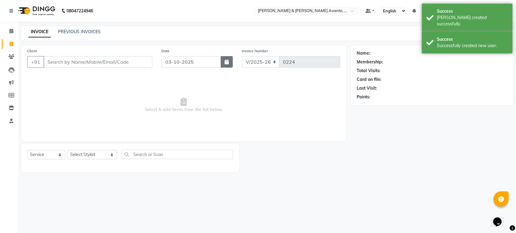
select select "10"
select select "2025"
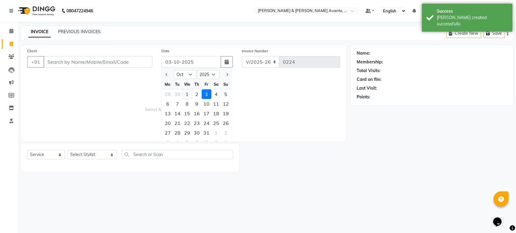
click at [186, 91] on div "1" at bounding box center [187, 95] width 10 height 10
type input "01-10-2025"
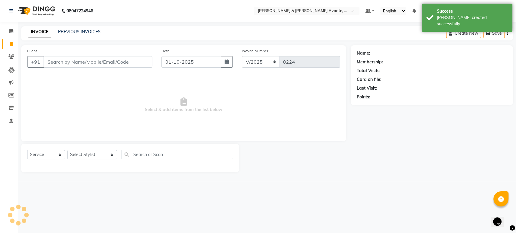
click at [128, 93] on span "Select & add items from the list below" at bounding box center [183, 105] width 313 height 60
click at [92, 164] on div at bounding box center [130, 165] width 206 height 2
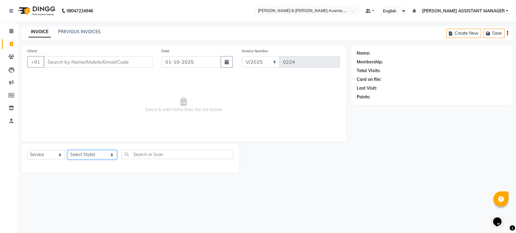
click at [100, 158] on select "Select Stylist [PERSON_NAME] [PERSON_NAME] [PERSON_NAME] ASSISTANT MANAGER [PER…" at bounding box center [92, 154] width 50 height 9
select select "89831"
click at [67, 150] on select "Select Stylist [PERSON_NAME] [PERSON_NAME] [PERSON_NAME] ASSISTANT MANAGER [PER…" at bounding box center [92, 154] width 50 height 9
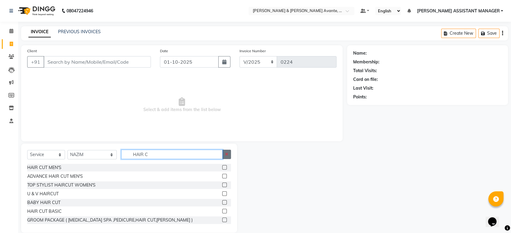
type input "HAIR C"
drag, startPoint x: 226, startPoint y: 150, endPoint x: 215, endPoint y: 150, distance: 11.2
click at [225, 150] on button "button" at bounding box center [226, 154] width 9 height 9
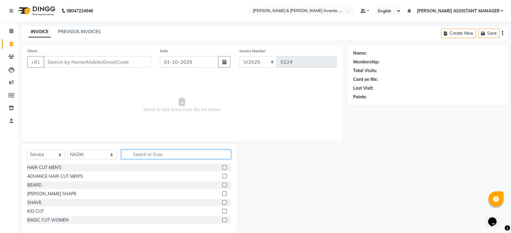
click at [214, 150] on input "text" at bounding box center [176, 154] width 110 height 9
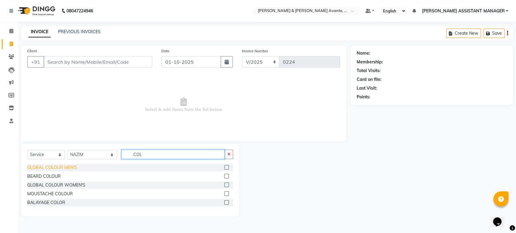
type input "COL"
click at [57, 169] on div "GLOBAL COLOUR MEN'S" at bounding box center [52, 168] width 50 height 6
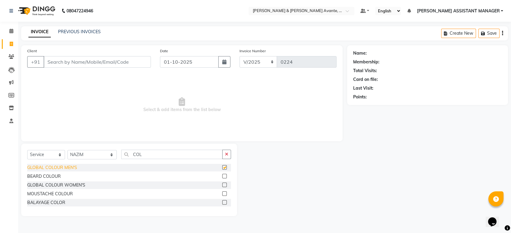
checkbox input "false"
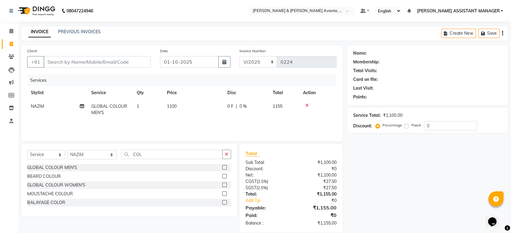
click at [196, 103] on td "1100" at bounding box center [193, 110] width 60 height 20
select select "89831"
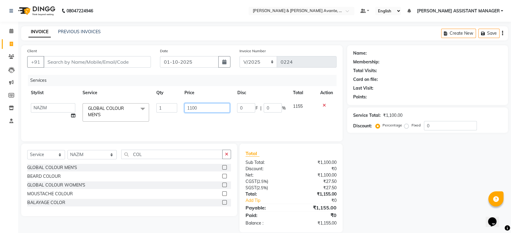
click at [202, 106] on input "1100" at bounding box center [207, 107] width 46 height 9
type input "1200"
click at [308, 118] on tr "[PERSON_NAME] [PERSON_NAME] [PERSON_NAME] ASSISTANT MANAGER VISHAL GLOBAL COLOU…" at bounding box center [181, 113] width 309 height 26
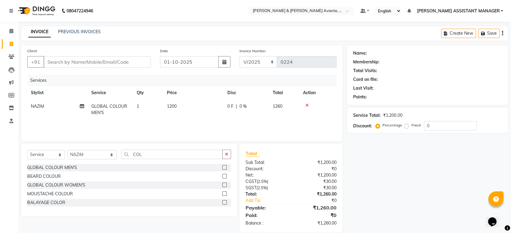
click at [81, 55] on div "Client +91" at bounding box center [89, 60] width 133 height 25
click at [96, 69] on div "Client +91" at bounding box center [89, 60] width 133 height 25
click at [98, 65] on input "Client" at bounding box center [97, 61] width 107 height 11
drag, startPoint x: 47, startPoint y: 61, endPoint x: 77, endPoint y: 62, distance: 30.9
click at [77, 62] on input "96896342562" at bounding box center [82, 61] width 77 height 11
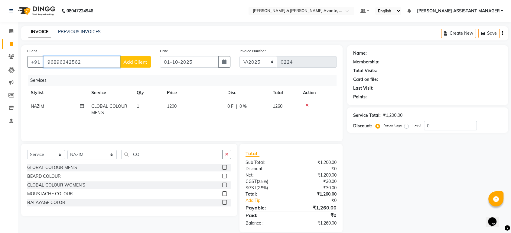
click at [77, 62] on input "96896342562" at bounding box center [82, 61] width 77 height 11
click at [82, 60] on input "96896342562" at bounding box center [82, 61] width 77 height 11
click at [118, 58] on input "96896342562" at bounding box center [82, 61] width 77 height 11
click at [110, 60] on input "96896342562" at bounding box center [82, 61] width 77 height 11
click at [79, 63] on input "9689634256" at bounding box center [82, 61] width 77 height 11
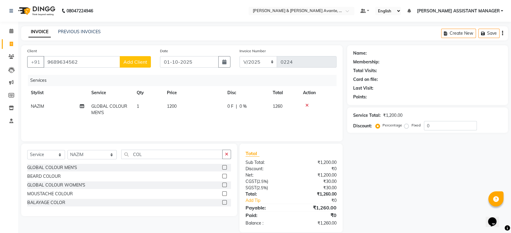
click at [95, 55] on div "Client [PHONE_NUMBER] Add Client" at bounding box center [89, 60] width 133 height 25
drag, startPoint x: 95, startPoint y: 63, endPoint x: 90, endPoint y: 62, distance: 5.5
click at [94, 63] on input "9689634562" at bounding box center [82, 61] width 77 height 11
type input "9689634567"
click at [139, 65] on span "Add Client" at bounding box center [135, 62] width 24 height 6
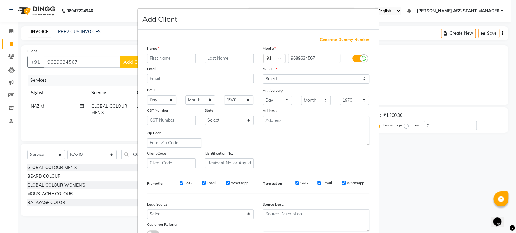
click at [157, 62] on input "text" at bounding box center [171, 58] width 49 height 9
type input "VIION"
click at [297, 85] on div "Mobile Country Code × 91 9689634567 Gender Select [DEMOGRAPHIC_DATA] [DEMOGRAPH…" at bounding box center [316, 106] width 116 height 123
click at [298, 82] on select "Select [DEMOGRAPHIC_DATA] [DEMOGRAPHIC_DATA] Other Prefer Not To Say" at bounding box center [316, 78] width 107 height 9
select select "[DEMOGRAPHIC_DATA]"
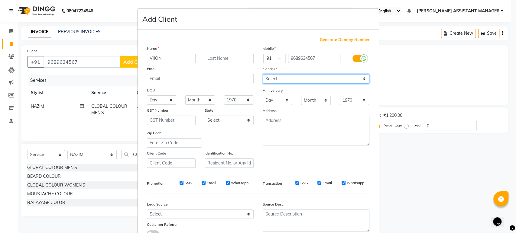
click at [263, 74] on select "Select [DEMOGRAPHIC_DATA] [DEMOGRAPHIC_DATA] Other Prefer Not To Say" at bounding box center [316, 78] width 107 height 9
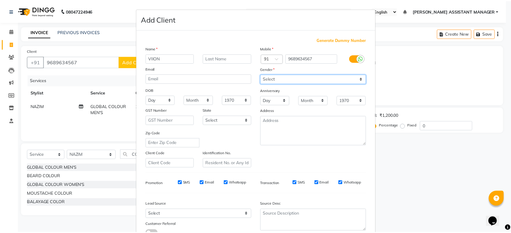
scroll to position [44, 0]
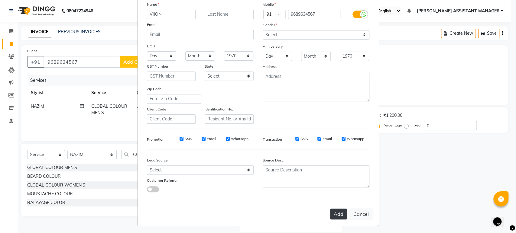
click at [330, 213] on button "Add" at bounding box center [338, 214] width 17 height 11
type input "96******67"
select select
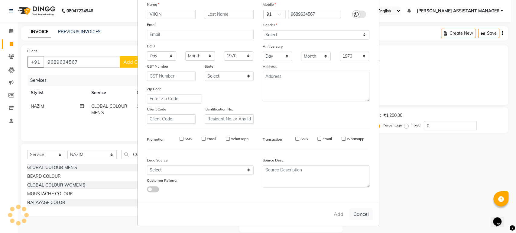
select select
checkbox input "false"
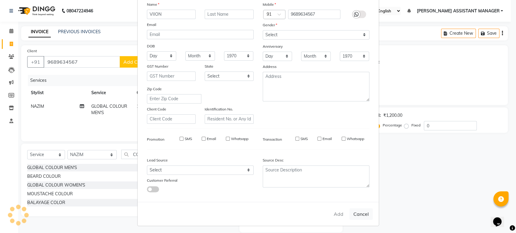
checkbox input "false"
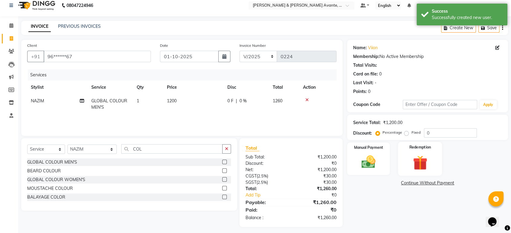
scroll to position [8, 0]
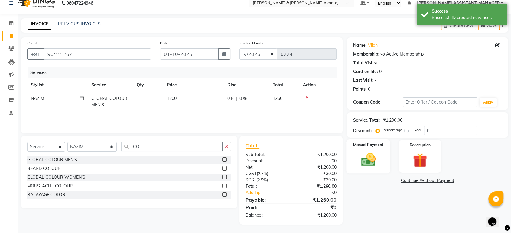
click at [366, 147] on label "Manual Payment" at bounding box center [369, 145] width 30 height 6
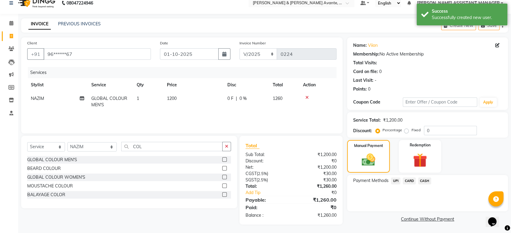
click at [395, 180] on span "UPI" at bounding box center [395, 181] width 9 height 7
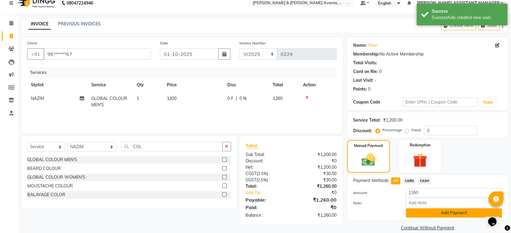
click at [433, 215] on button "Add Payment" at bounding box center [454, 213] width 96 height 9
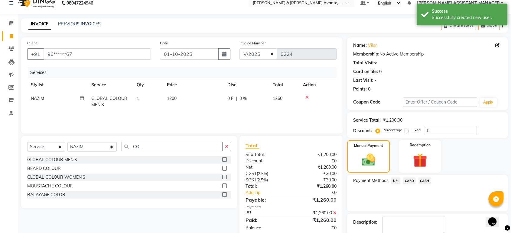
scroll to position [41, 0]
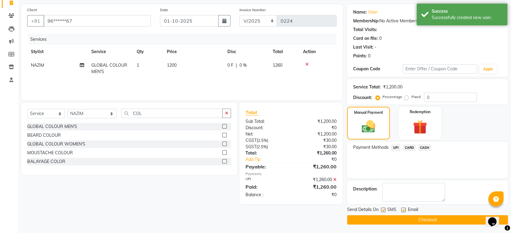
click at [397, 223] on button "Checkout" at bounding box center [427, 220] width 161 height 9
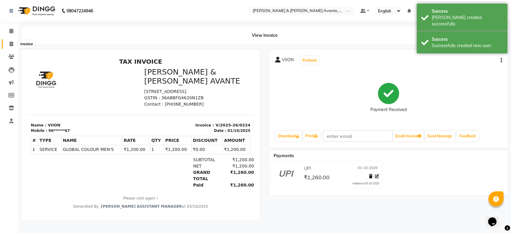
click at [10, 41] on span at bounding box center [11, 44] width 11 height 7
select select "service"
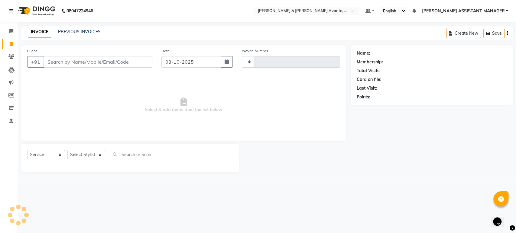
type input "0225"
select select "8778"
click at [217, 66] on input "03-10-2025" at bounding box center [191, 61] width 60 height 11
select select "10"
select select "2025"
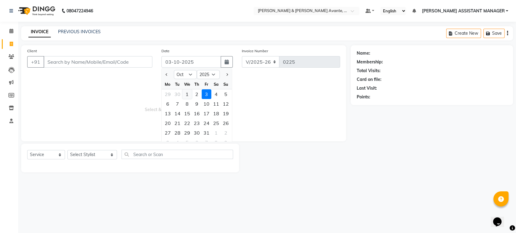
click at [184, 92] on div "1" at bounding box center [187, 95] width 10 height 10
type input "01-10-2025"
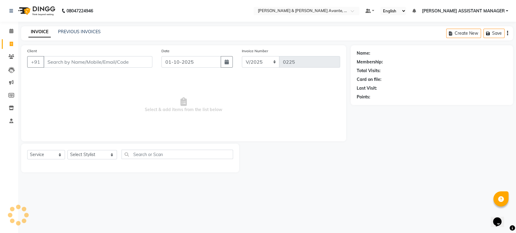
click at [111, 95] on span "Select & add items from the list below" at bounding box center [183, 105] width 313 height 60
click at [90, 155] on select "Select Stylist [PERSON_NAME] [PERSON_NAME] [PERSON_NAME] ASSISTANT MANAGER [PER…" at bounding box center [92, 154] width 50 height 9
select select "89831"
click at [67, 150] on select "Select Stylist [PERSON_NAME] [PERSON_NAME] [PERSON_NAME] ASSISTANT MANAGER [PER…" at bounding box center [92, 154] width 50 height 9
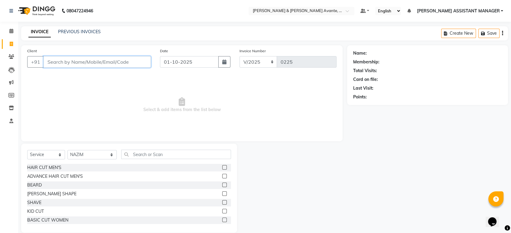
click at [98, 61] on input "Client" at bounding box center [97, 61] width 107 height 11
click at [96, 62] on input "9885249550" at bounding box center [82, 61] width 77 height 11
click at [92, 59] on input "86888497982" at bounding box center [82, 61] width 77 height 11
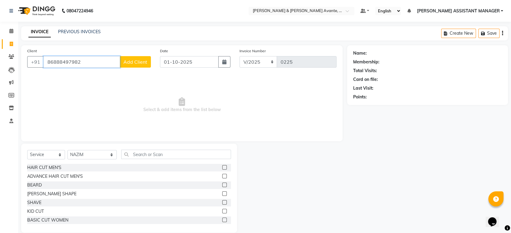
click at [92, 59] on input "86888497982" at bounding box center [82, 61] width 77 height 11
type input "8688497982"
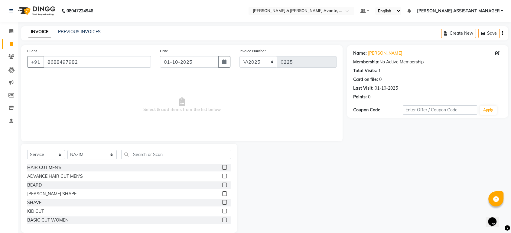
drag, startPoint x: 135, startPoint y: 111, endPoint x: 124, endPoint y: 127, distance: 19.9
click at [135, 107] on span "Select & add items from the list below" at bounding box center [181, 105] width 309 height 60
click at [64, 166] on div "HAIR CUT MEN'S" at bounding box center [129, 168] width 204 height 8
click at [56, 166] on div "HAIR CUT MEN'S" at bounding box center [44, 168] width 34 height 6
checkbox input "false"
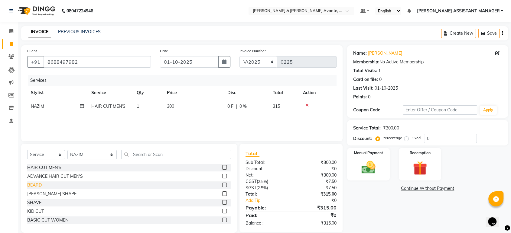
click at [34, 187] on div "BEARD" at bounding box center [34, 185] width 15 height 6
checkbox input "false"
click at [204, 108] on td "300" at bounding box center [193, 107] width 60 height 14
select select "89831"
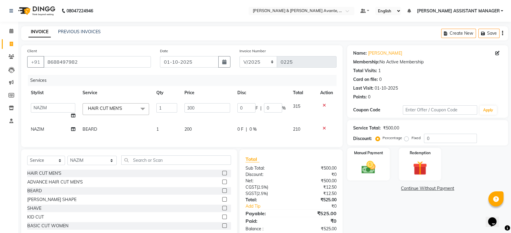
click at [204, 108] on input "300" at bounding box center [206, 107] width 45 height 9
type input "200"
click at [216, 126] on td "200" at bounding box center [207, 130] width 53 height 14
select select "89831"
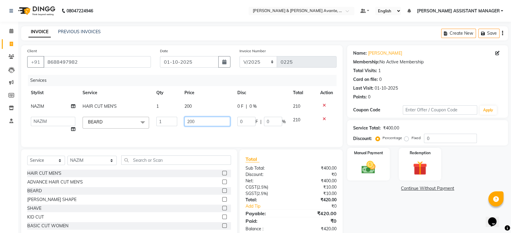
click at [216, 126] on input "200" at bounding box center [206, 121] width 45 height 9
type input "100"
click at [265, 33] on div "INVOICE PREVIOUS INVOICES Create New Save" at bounding box center [264, 33] width 487 height 14
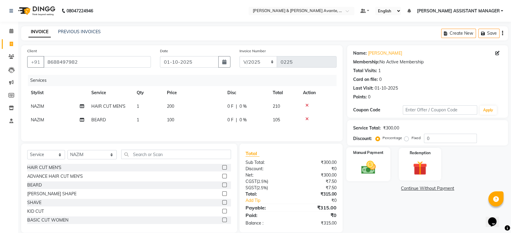
click at [370, 156] on div "Manual Payment" at bounding box center [369, 165] width 44 height 34
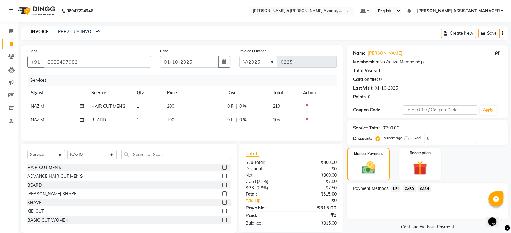
click at [396, 190] on span "UPI" at bounding box center [395, 189] width 9 height 7
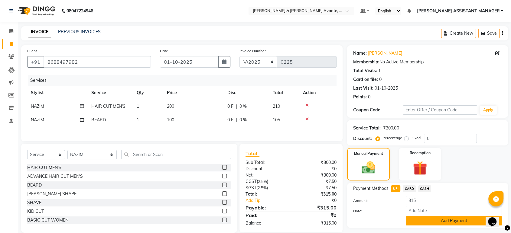
click at [428, 221] on button "Add Payment" at bounding box center [454, 221] width 96 height 9
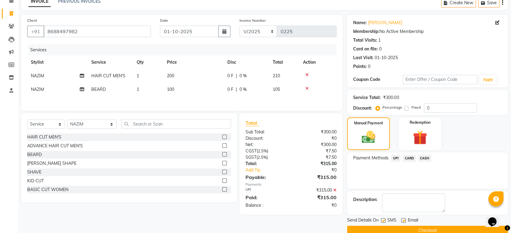
scroll to position [41, 0]
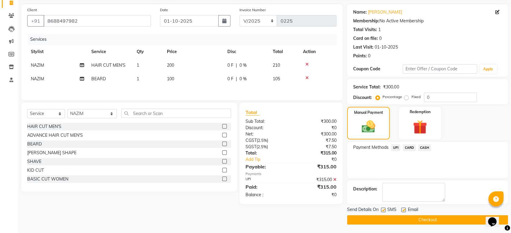
click at [369, 220] on button "Checkout" at bounding box center [427, 220] width 161 height 9
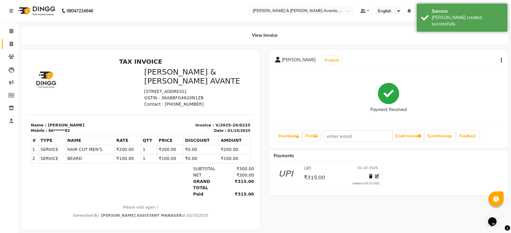
click at [5, 42] on link "Invoice" at bounding box center [9, 44] width 15 height 10
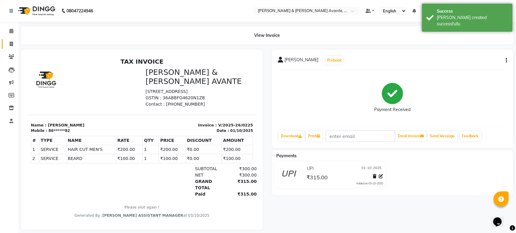
select select "8778"
select select "service"
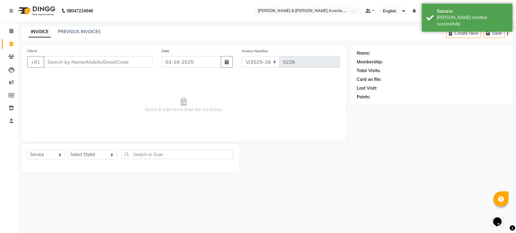
click at [111, 66] on input "Client" at bounding box center [98, 61] width 109 height 11
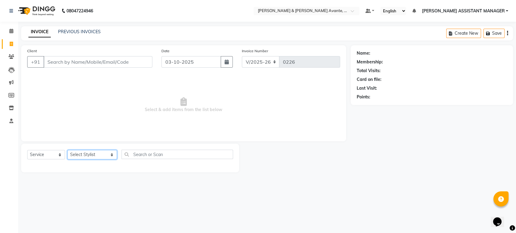
click at [93, 156] on select "Select Stylist [PERSON_NAME] [PERSON_NAME] [PERSON_NAME] ASSISTANT MANAGER [PER…" at bounding box center [92, 154] width 50 height 9
click at [223, 63] on button "button" at bounding box center [227, 61] width 12 height 11
select select "10"
select select "2025"
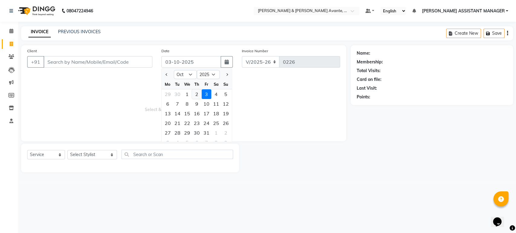
click at [196, 93] on div "2" at bounding box center [197, 95] width 10 height 10
type input "02-10-2025"
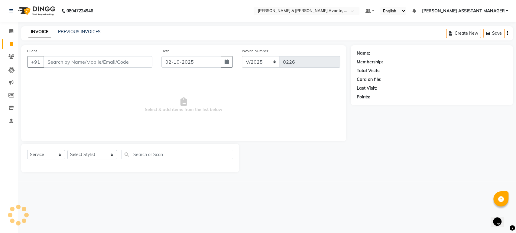
click at [308, 80] on span "Select & add items from the list below" at bounding box center [183, 105] width 313 height 60
click at [69, 156] on select "Select Stylist [PERSON_NAME] [PERSON_NAME] [PERSON_NAME] ASSISTANT MANAGER [PER…" at bounding box center [92, 154] width 50 height 9
select select "89832"
click at [67, 150] on select "Select Stylist [PERSON_NAME] [PERSON_NAME] [PERSON_NAME] ASSISTANT MANAGER [PER…" at bounding box center [92, 154] width 50 height 9
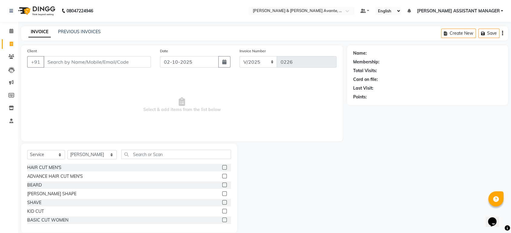
click at [187, 110] on span "Select & add items from the list below" at bounding box center [181, 105] width 309 height 60
click at [131, 150] on input "text" at bounding box center [176, 154] width 110 height 9
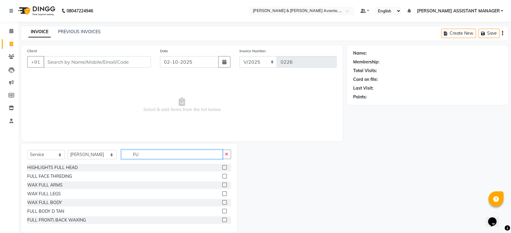
type input "F"
type input "WAX"
click at [54, 170] on div "WAX FULL ARMS" at bounding box center [44, 168] width 35 height 6
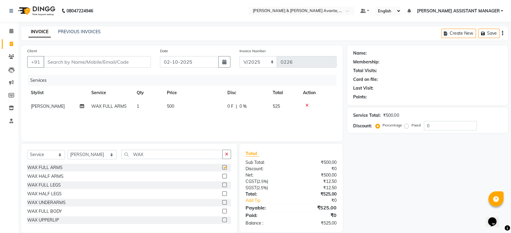
checkbox input "false"
click at [54, 179] on div "WAX HALF ARMS" at bounding box center [45, 177] width 36 height 6
checkbox input "false"
click at [192, 107] on td "500" at bounding box center [193, 107] width 60 height 14
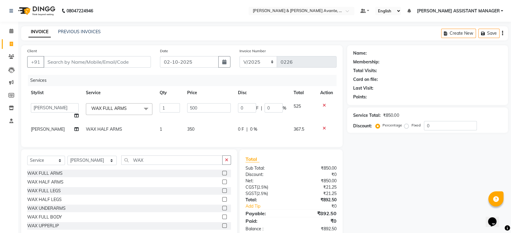
click at [192, 107] on input "500" at bounding box center [208, 107] width 43 height 9
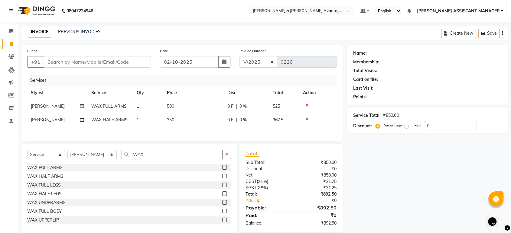
click at [322, 126] on td at bounding box center [317, 120] width 37 height 14
click at [48, 197] on div "WAX HALF LEGS" at bounding box center [44, 194] width 34 height 6
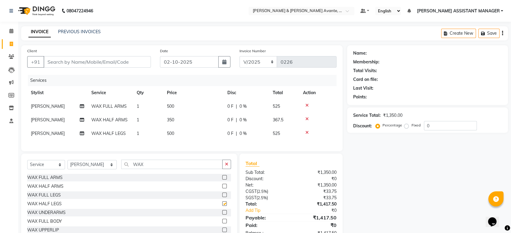
checkbox input "false"
click at [188, 119] on td "350" at bounding box center [193, 120] width 60 height 14
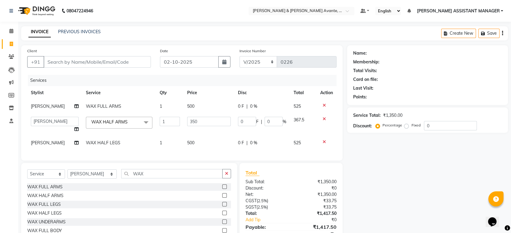
click at [324, 118] on icon at bounding box center [324, 119] width 3 height 4
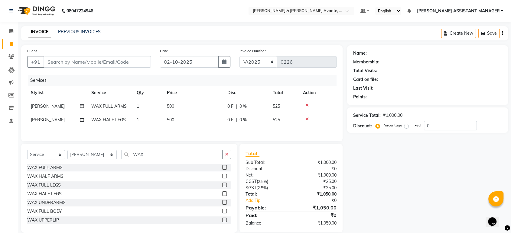
click at [196, 105] on td "500" at bounding box center [193, 107] width 60 height 14
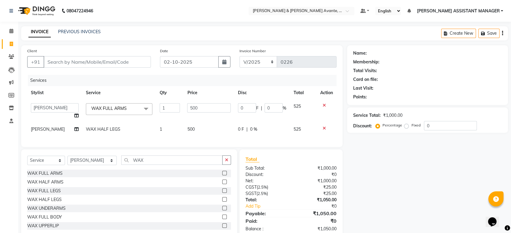
click at [196, 105] on input "500" at bounding box center [209, 107] width 44 height 9
type input "480"
click at [206, 128] on div "Services Stylist Service Qty Price Disc Total Action [PERSON_NAME] [PERSON_NAME…" at bounding box center [181, 108] width 309 height 66
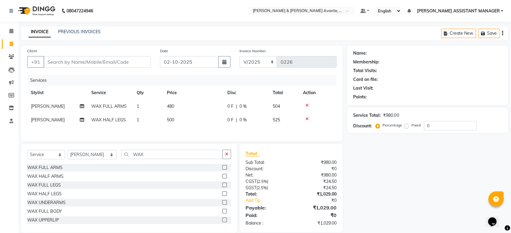
click at [206, 128] on div "Services Stylist Service Qty Price Disc Total Action [PERSON_NAME] WAX FULL ARM…" at bounding box center [181, 105] width 309 height 60
click at [207, 119] on td "500" at bounding box center [193, 120] width 60 height 14
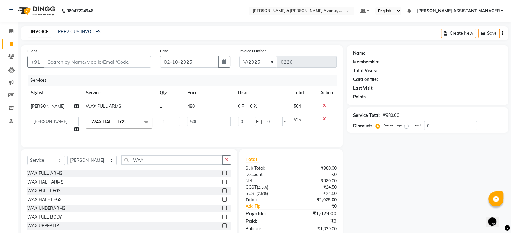
click at [207, 119] on input "500" at bounding box center [209, 121] width 44 height 9
type input "480"
click at [262, 81] on div "Services" at bounding box center [184, 80] width 313 height 11
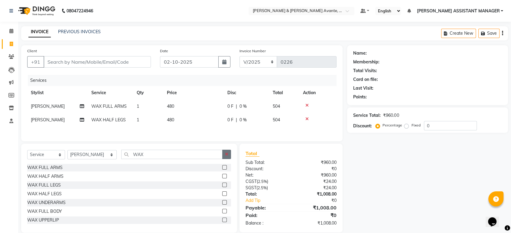
click at [227, 155] on icon "button" at bounding box center [226, 154] width 3 height 4
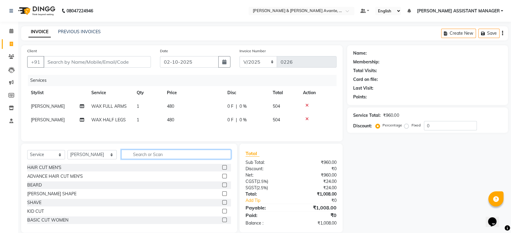
click at [219, 155] on input "text" at bounding box center [176, 154] width 110 height 9
type input "WAX"
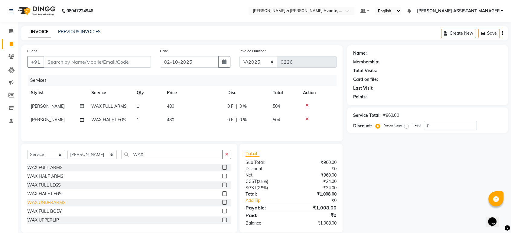
click at [64, 201] on div "WAX UNDERARMS" at bounding box center [46, 203] width 38 height 6
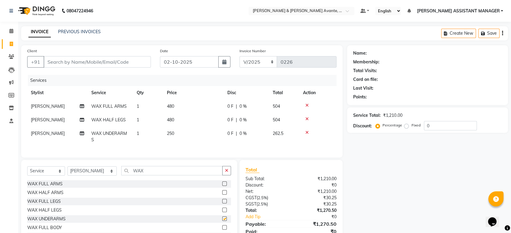
checkbox input "false"
click at [192, 135] on td "250" at bounding box center [193, 137] width 60 height 20
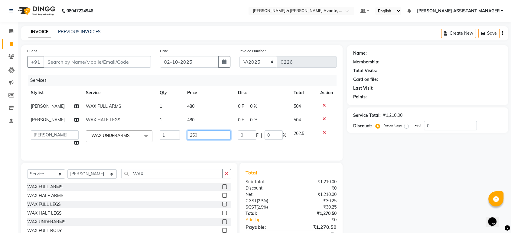
click at [192, 135] on input "250" at bounding box center [208, 135] width 43 height 9
type input "140"
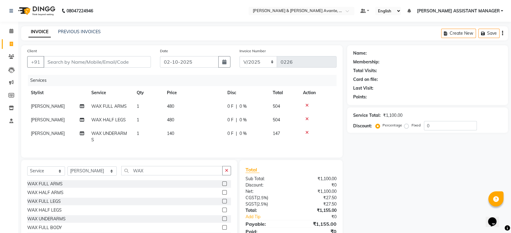
click at [295, 145] on td "147" at bounding box center [284, 137] width 30 height 20
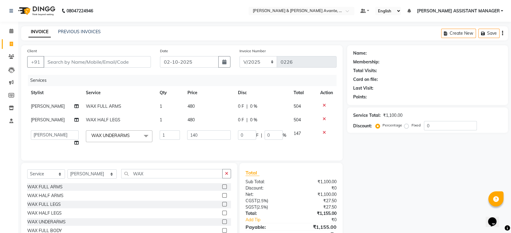
scroll to position [33, 0]
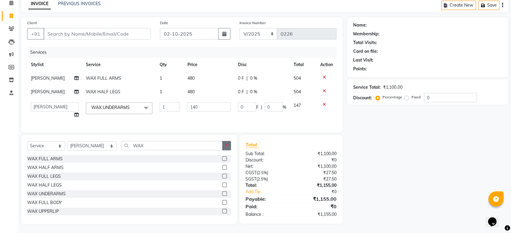
click at [226, 145] on icon "button" at bounding box center [226, 146] width 3 height 4
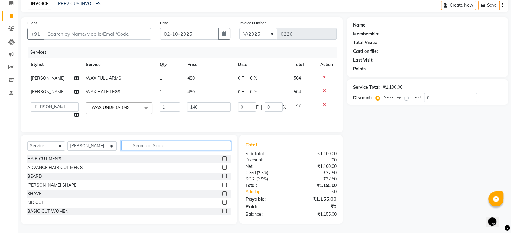
click at [198, 147] on input "text" at bounding box center [176, 145] width 110 height 9
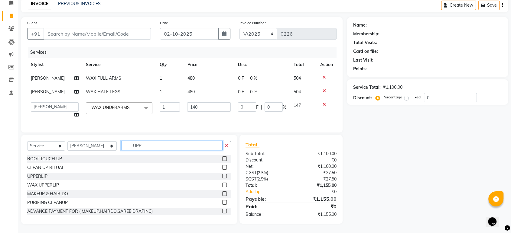
scroll to position [32, 0]
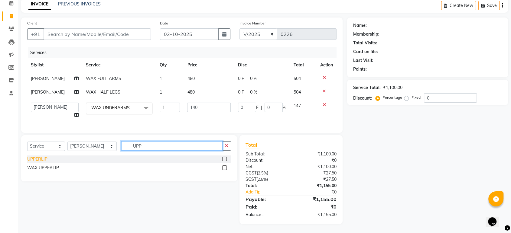
type input "UPP"
click at [35, 159] on div "UPPERLIP" at bounding box center [37, 159] width 20 height 6
checkbox input "false"
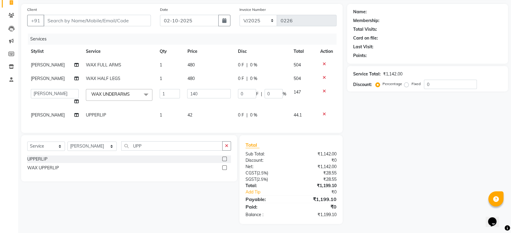
scroll to position [46, 0]
click at [214, 114] on td "42" at bounding box center [209, 116] width 51 height 14
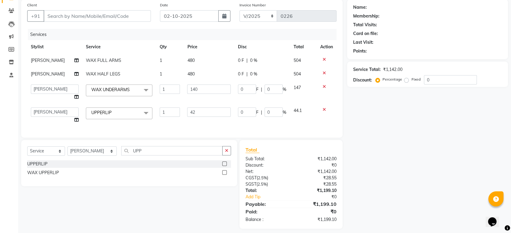
click at [214, 114] on input "42" at bounding box center [209, 112] width 44 height 9
type input "0"
type input "50"
click at [331, 124] on div "Services Stylist Service Qty Price Disc Total Action [PERSON_NAME] WAX FULL ARM…" at bounding box center [181, 80] width 309 height 103
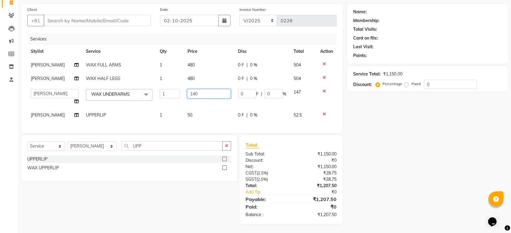
click at [210, 91] on input "140" at bounding box center [209, 93] width 44 height 9
click at [419, 112] on div "Name: Membership: Total Visits: Card on file: Last Visit: Points: Service Total…" at bounding box center [429, 114] width 165 height 220
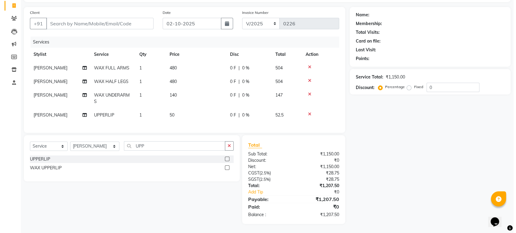
scroll to position [0, 0]
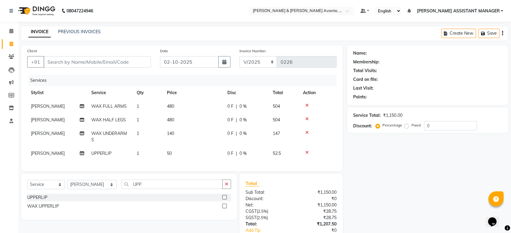
click at [91, 70] on div "Client +91" at bounding box center [89, 60] width 133 height 25
click at [104, 66] on input "Client" at bounding box center [97, 61] width 107 height 11
click at [115, 61] on input "9441422879" at bounding box center [97, 61] width 107 height 11
type input "9441422879"
click at [131, 61] on span "Add Client" at bounding box center [135, 62] width 24 height 6
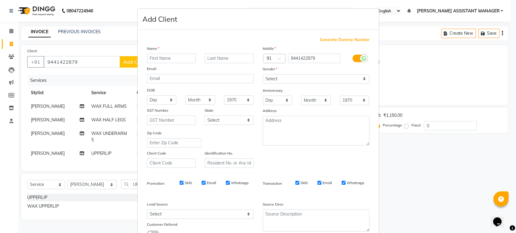
click at [151, 57] on input "text" at bounding box center [171, 58] width 49 height 9
type input "NAVYA"
click at [328, 73] on div "Gender" at bounding box center [316, 70] width 116 height 8
click at [318, 82] on select "Select [DEMOGRAPHIC_DATA] [DEMOGRAPHIC_DATA] Other Prefer Not To Say" at bounding box center [316, 78] width 107 height 9
click at [263, 74] on select "Select [DEMOGRAPHIC_DATA] [DEMOGRAPHIC_DATA] Other Prefer Not To Say" at bounding box center [316, 78] width 107 height 9
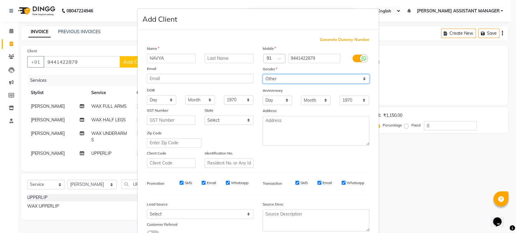
click at [298, 81] on select "Select [DEMOGRAPHIC_DATA] [DEMOGRAPHIC_DATA] Other Prefer Not To Say" at bounding box center [316, 78] width 107 height 9
select select "[DEMOGRAPHIC_DATA]"
click at [263, 74] on select "Select [DEMOGRAPHIC_DATA] [DEMOGRAPHIC_DATA] Other Prefer Not To Say" at bounding box center [316, 78] width 107 height 9
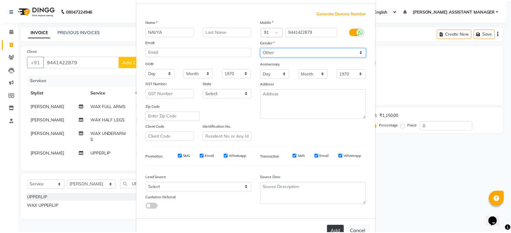
scroll to position [44, 0]
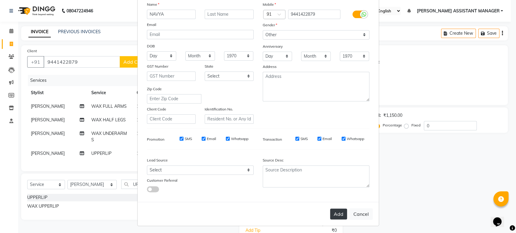
click at [334, 215] on button "Add" at bounding box center [338, 214] width 17 height 11
type input "94******79"
select select
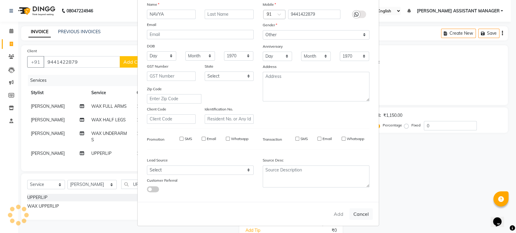
select select
checkbox input "false"
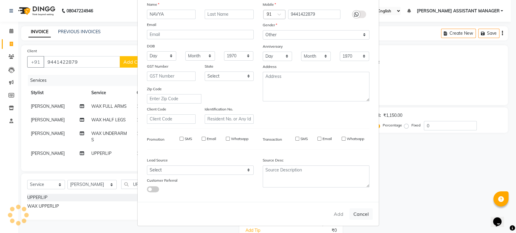
checkbox input "false"
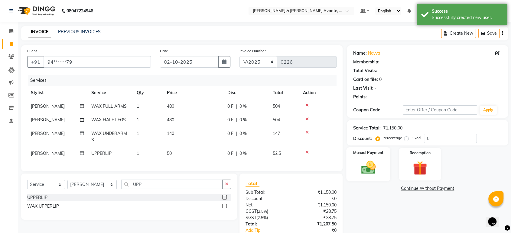
click at [368, 171] on img at bounding box center [369, 167] width 24 height 17
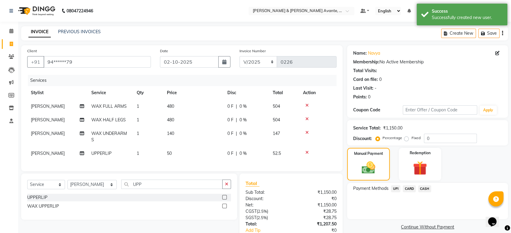
click at [396, 189] on span "UPI" at bounding box center [395, 189] width 9 height 7
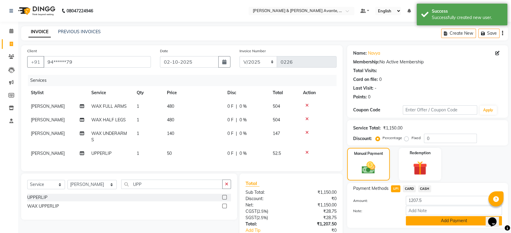
click at [458, 224] on button "Add Payment" at bounding box center [454, 221] width 96 height 9
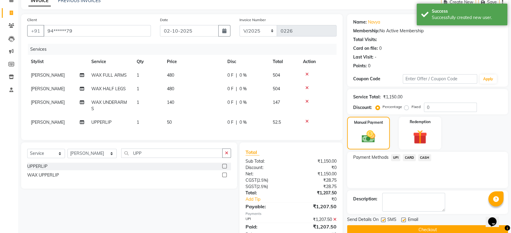
scroll to position [56, 0]
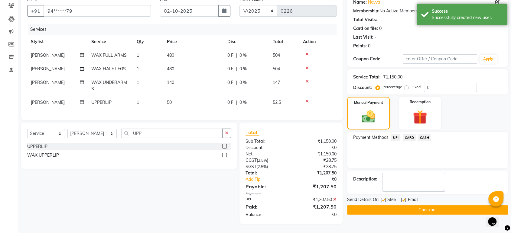
click at [441, 207] on button "Checkout" at bounding box center [427, 210] width 161 height 9
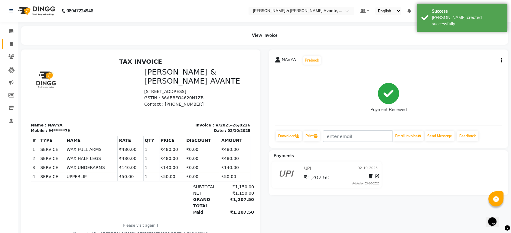
click at [11, 39] on link "Invoice" at bounding box center [9, 44] width 15 height 10
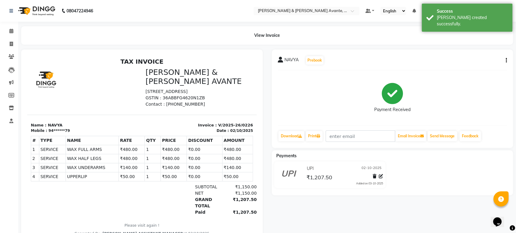
select select "8778"
select select "service"
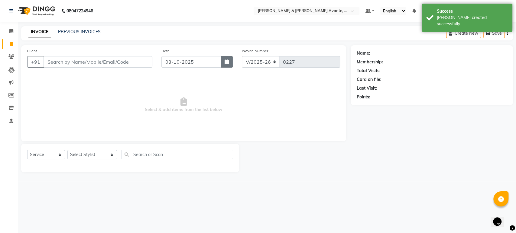
drag, startPoint x: 231, startPoint y: 60, endPoint x: 228, endPoint y: 61, distance: 3.1
click at [230, 60] on button "button" at bounding box center [227, 61] width 12 height 11
select select "10"
select select "2025"
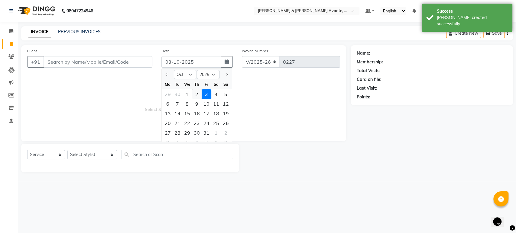
click at [194, 95] on div "2" at bounding box center [197, 95] width 10 height 10
type input "02-10-2025"
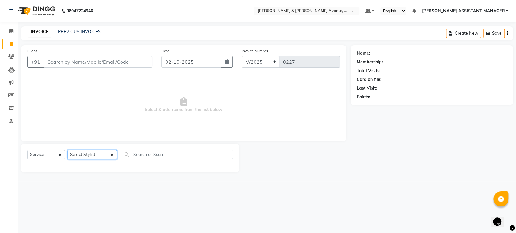
drag, startPoint x: 93, startPoint y: 157, endPoint x: 87, endPoint y: 157, distance: 5.7
click at [93, 157] on select "Select Stylist [PERSON_NAME] [PERSON_NAME] [PERSON_NAME] ASSISTANT MANAGER [PER…" at bounding box center [92, 154] width 50 height 9
select select "89831"
click at [67, 150] on select "Select Stylist [PERSON_NAME] [PERSON_NAME] [PERSON_NAME] ASSISTANT MANAGER [PER…" at bounding box center [92, 154] width 50 height 9
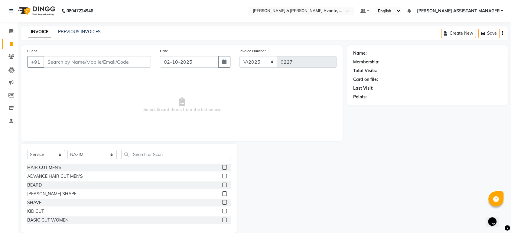
click at [132, 149] on div "Select Service Product Membership Package Voucher Prepaid Gift Card Select Styl…" at bounding box center [129, 188] width 216 height 89
click at [132, 151] on input "text" at bounding box center [176, 154] width 110 height 9
click at [43, 187] on div "BEARD" at bounding box center [129, 186] width 204 height 8
click at [55, 165] on div "HAIR CUT MEN'S" at bounding box center [44, 168] width 34 height 6
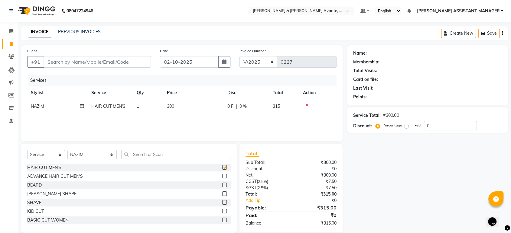
checkbox input "false"
click at [195, 111] on td "300" at bounding box center [193, 107] width 60 height 14
select select "89831"
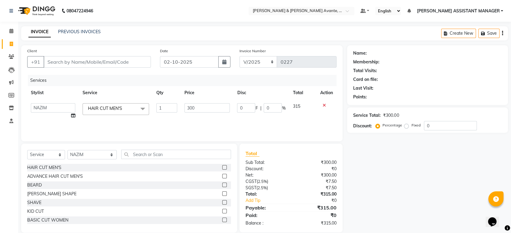
click at [195, 111] on input "300" at bounding box center [207, 107] width 46 height 9
type input "200"
click at [207, 83] on div "Services" at bounding box center [184, 80] width 313 height 11
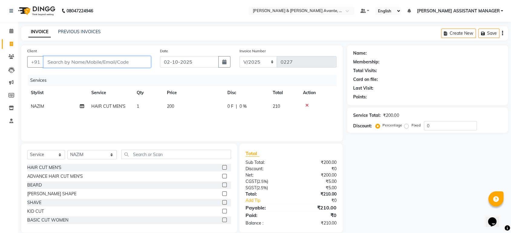
click at [82, 57] on input "Client" at bounding box center [97, 61] width 107 height 11
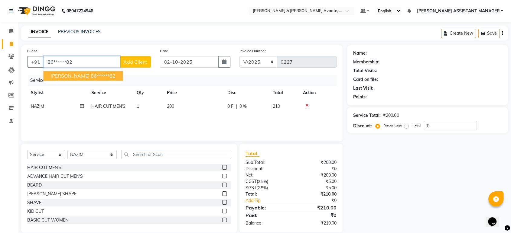
type input "86******82"
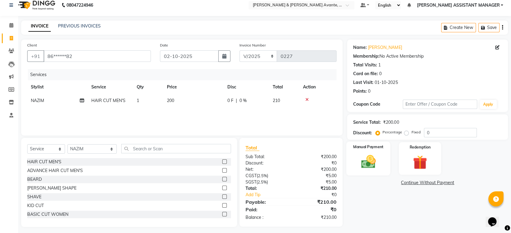
scroll to position [8, 0]
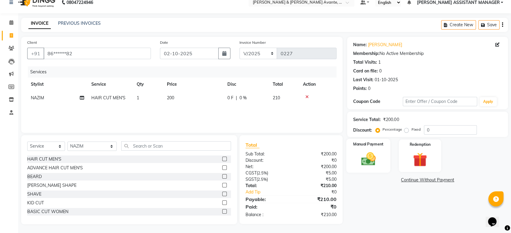
click at [369, 149] on div "Manual Payment" at bounding box center [369, 156] width 44 height 34
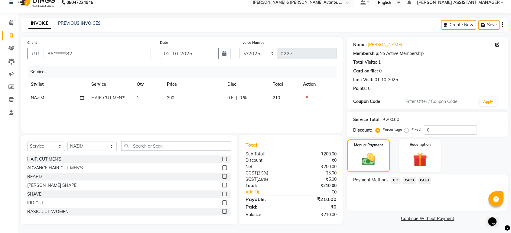
click at [393, 179] on span "UPI" at bounding box center [395, 180] width 9 height 7
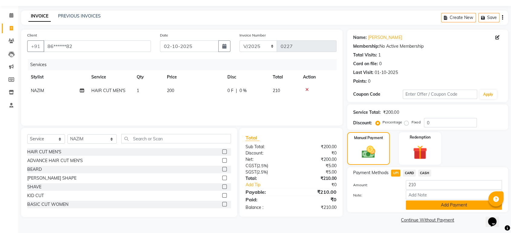
click at [431, 205] on button "Add Payment" at bounding box center [454, 205] width 96 height 9
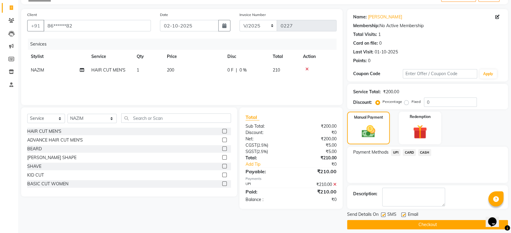
scroll to position [41, 0]
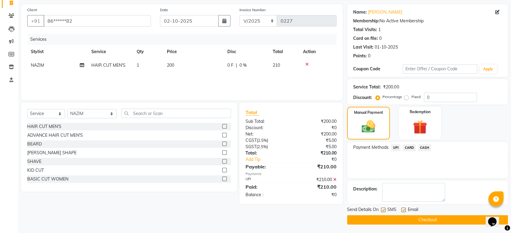
click at [428, 222] on button "Checkout" at bounding box center [427, 220] width 161 height 9
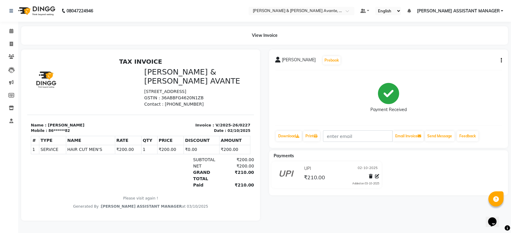
click at [18, 46] on main "View Invoice [PERSON_NAME] Prebook Payment Received Download Print Email Invoic…" at bounding box center [264, 128] width 493 height 204
click at [5, 45] on link "Invoice" at bounding box center [9, 44] width 15 height 10
select select "service"
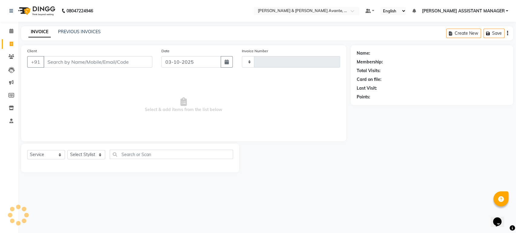
type input "0228"
select select "8778"
click at [86, 31] on link "PREVIOUS INVOICES" at bounding box center [79, 31] width 43 height 5
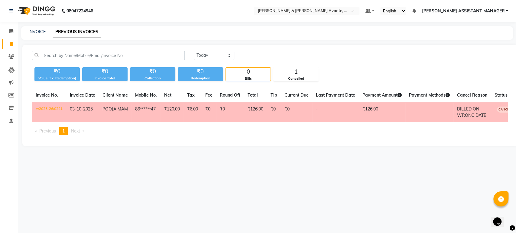
click at [41, 35] on div "INVOICE PREVIOUS INVOICES" at bounding box center [267, 33] width 492 height 14
click at [39, 34] on link "INVOICE" at bounding box center [36, 31] width 17 height 5
select select "service"
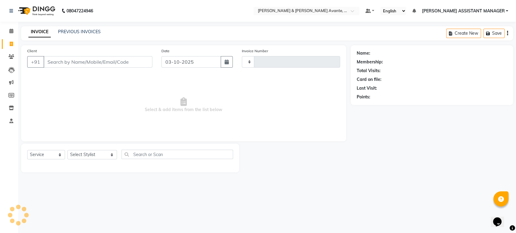
type input "0228"
select select "8778"
click at [224, 61] on button "button" at bounding box center [227, 61] width 12 height 11
select select "10"
select select "2025"
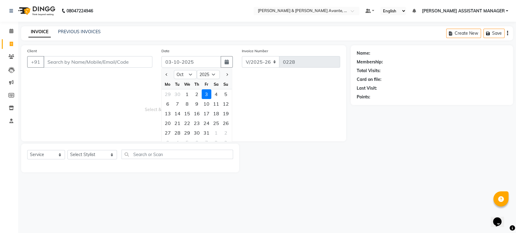
click at [196, 92] on div "2" at bounding box center [197, 95] width 10 height 10
type input "02-10-2025"
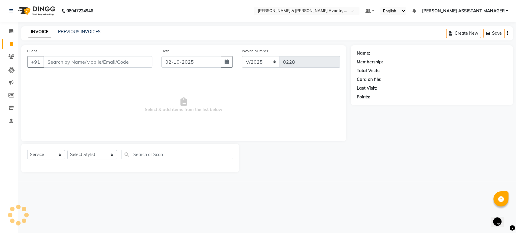
click at [275, 94] on span "Select & add items from the list below" at bounding box center [183, 105] width 313 height 60
click at [65, 33] on link "PREVIOUS INVOICES" at bounding box center [79, 31] width 43 height 5
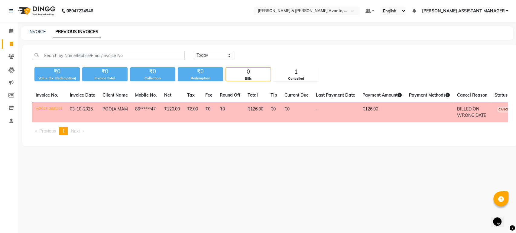
click at [208, 50] on div "[DATE] [DATE] Custom Range ₹0 Value (Ex. Redemption) ₹0 Invoice Total ₹0 Collec…" at bounding box center [269, 96] width 495 height 102
click at [210, 54] on select "[DATE] [DATE] Custom Range" at bounding box center [214, 55] width 41 height 9
click at [194, 51] on select "[DATE] [DATE] Custom Range" at bounding box center [214, 55] width 41 height 9
click at [213, 58] on select "[DATE] [DATE] Custom Range" at bounding box center [214, 55] width 41 height 9
select select "[DATE]"
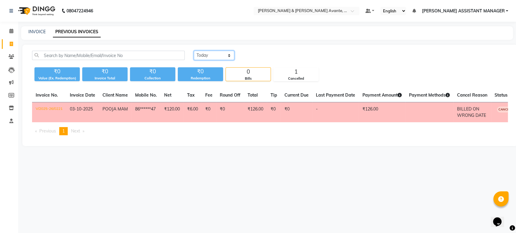
click at [194, 51] on select "[DATE] [DATE] Custom Range" at bounding box center [214, 55] width 41 height 9
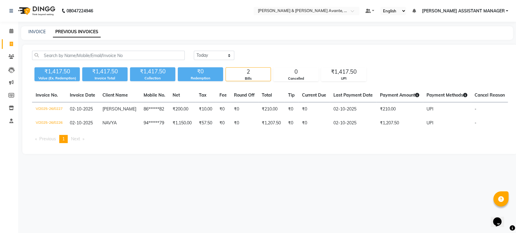
click at [28, 31] on div "INVOICE PREVIOUS INVOICES" at bounding box center [263, 32] width 485 height 6
click at [42, 34] on div "INVOICE" at bounding box center [36, 32] width 17 height 6
click at [41, 33] on link "INVOICE" at bounding box center [36, 31] width 17 height 5
select select "8778"
select select "service"
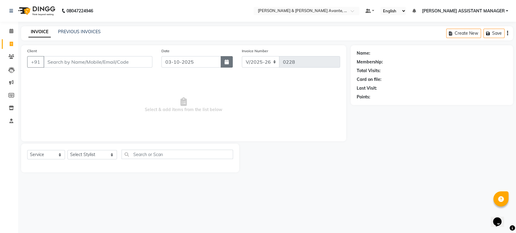
click at [231, 63] on button "button" at bounding box center [227, 61] width 12 height 11
select select "10"
select select "2025"
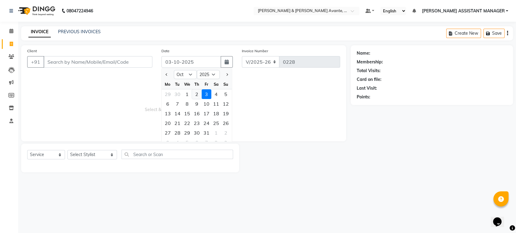
click at [195, 95] on div "2" at bounding box center [197, 95] width 10 height 10
type input "02-10-2025"
click at [314, 99] on span "Select & add items from the list below" at bounding box center [183, 105] width 313 height 60
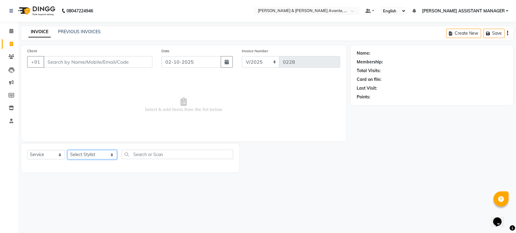
click at [86, 158] on select "Select Stylist [PERSON_NAME] [PERSON_NAME] [PERSON_NAME] ASSISTANT MANAGER [PER…" at bounding box center [92, 154] width 50 height 9
select select "89832"
click at [67, 150] on select "Select Stylist [PERSON_NAME] [PERSON_NAME] [PERSON_NAME] ASSISTANT MANAGER [PER…" at bounding box center [92, 154] width 50 height 9
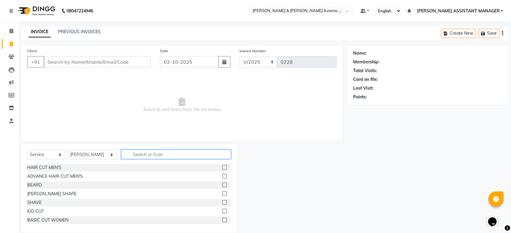
click at [138, 151] on input "text" at bounding box center [176, 154] width 110 height 9
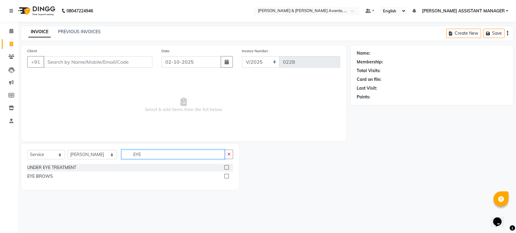
type input "EYE"
drag, startPoint x: 27, startPoint y: 175, endPoint x: 31, endPoint y: 172, distance: 5.5
click at [27, 175] on div "Select Service Product Membership Package Voucher Prepaid Gift Card Select Styl…" at bounding box center [130, 167] width 218 height 46
click at [40, 175] on div "EYE BROWS" at bounding box center [40, 177] width 26 height 6
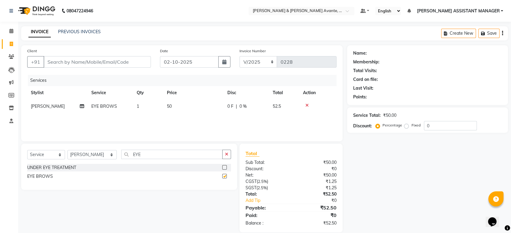
checkbox input "false"
click at [225, 155] on button "button" at bounding box center [226, 154] width 9 height 9
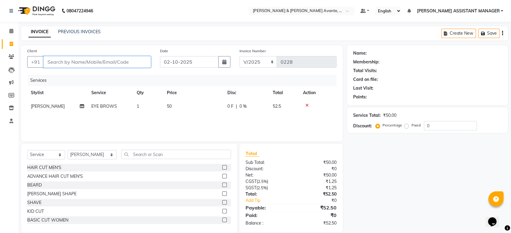
click at [122, 63] on input "Client" at bounding box center [97, 61] width 107 height 11
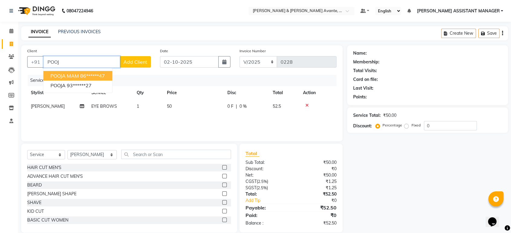
click at [83, 76] on ngb-highlight "86******47" at bounding box center [92, 76] width 25 height 6
type input "86******47"
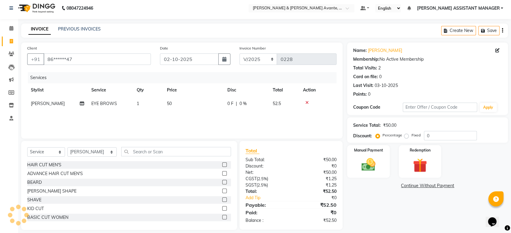
scroll to position [8, 0]
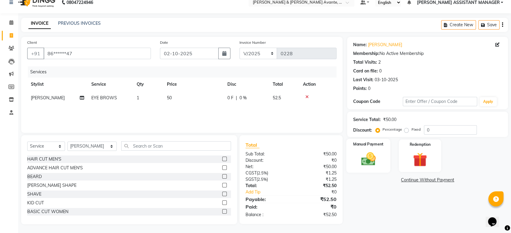
click at [358, 154] on img at bounding box center [369, 159] width 24 height 17
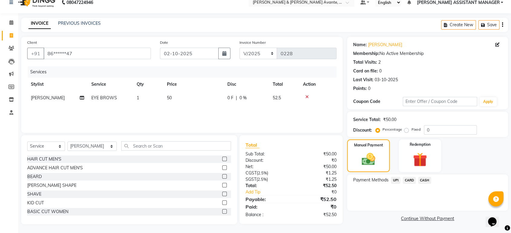
click at [398, 180] on span "UPI" at bounding box center [395, 180] width 9 height 7
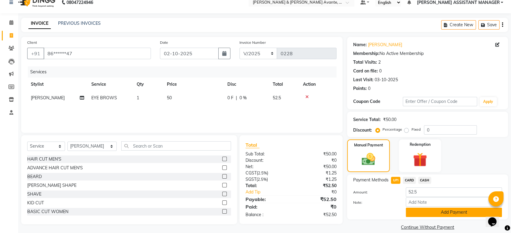
click at [427, 217] on button "Add Payment" at bounding box center [454, 212] width 96 height 9
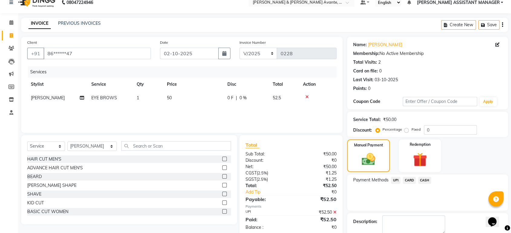
scroll to position [41, 0]
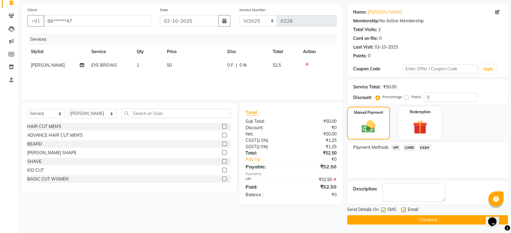
click at [411, 217] on button "Checkout" at bounding box center [427, 220] width 161 height 9
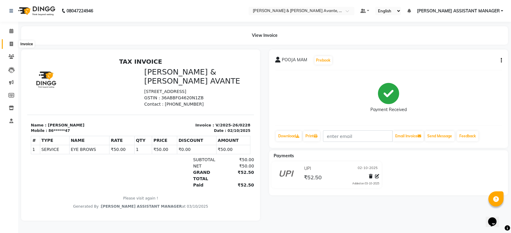
click at [9, 48] on link "Invoice" at bounding box center [9, 44] width 15 height 10
select select "service"
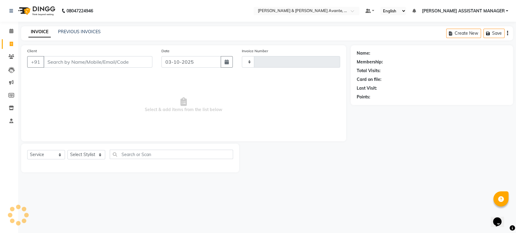
type input "0229"
select select "8778"
